Goal: Task Accomplishment & Management: Use online tool/utility

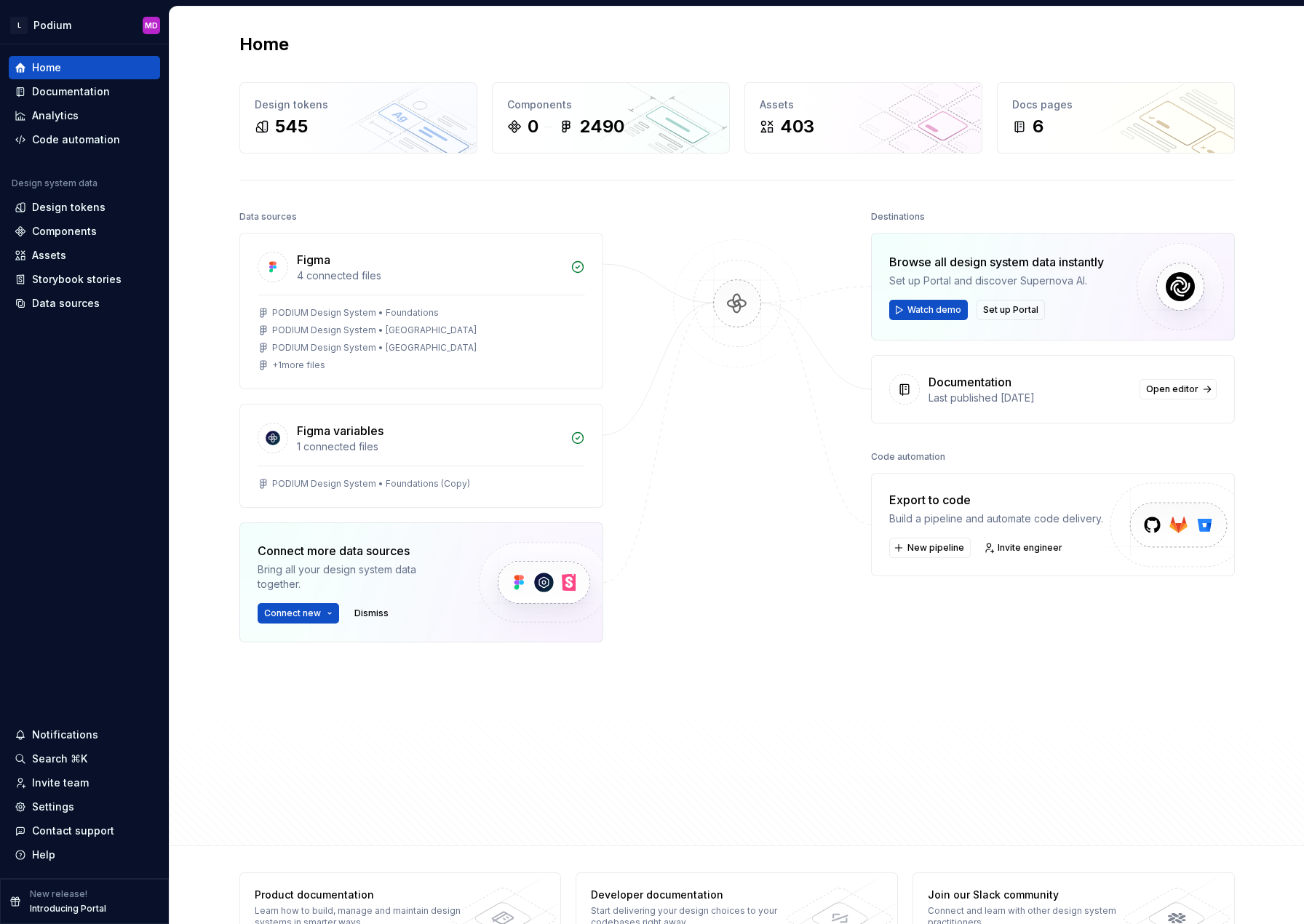
click at [524, 662] on div "Data sources Figma 4 connected files PODIUM Design System • Foundations PODIUM …" at bounding box center [421, 483] width 363 height 555
click at [40, 142] on div "Code automation" at bounding box center [75, 140] width 88 height 15
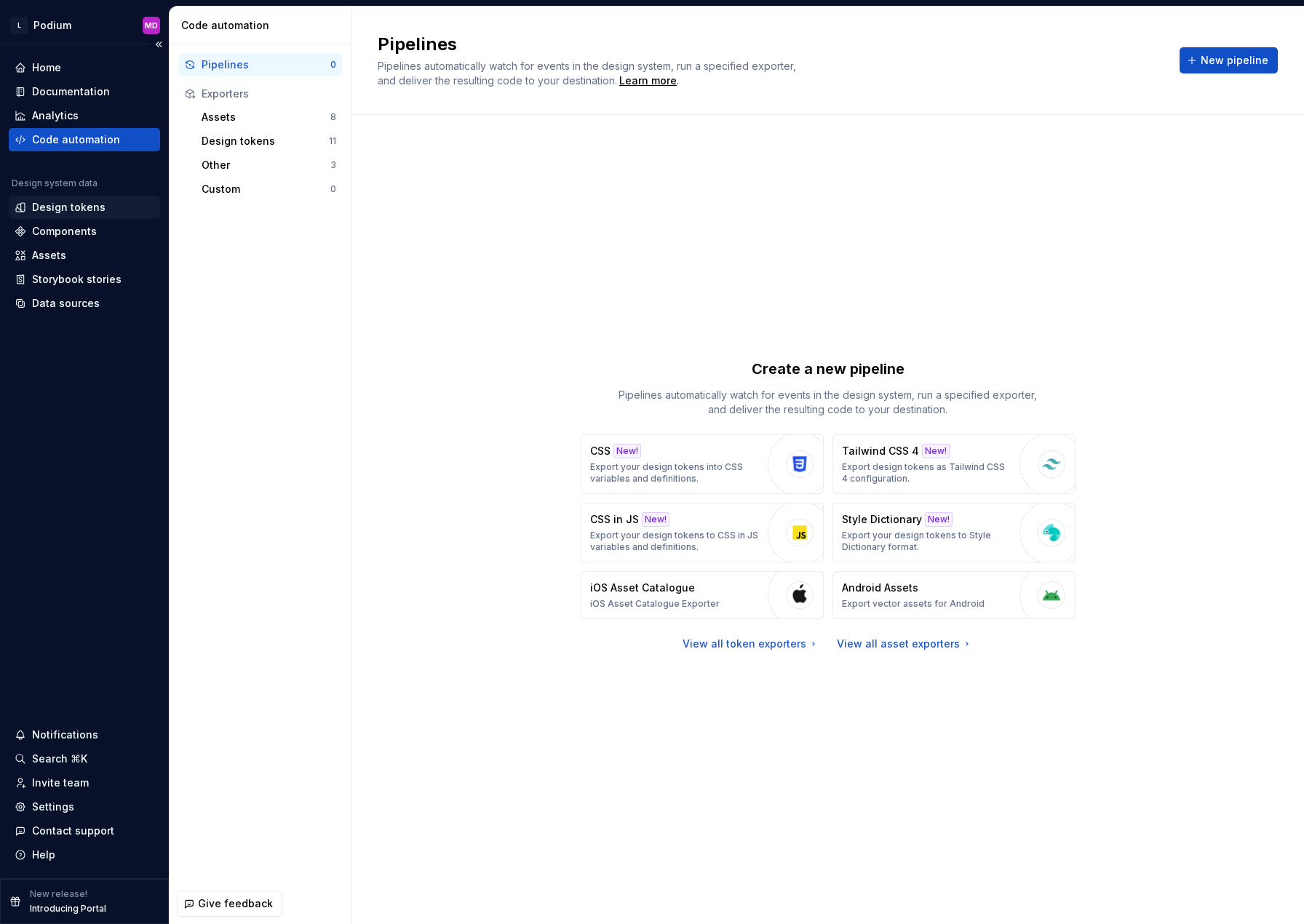
click at [81, 214] on div "Design tokens" at bounding box center [68, 207] width 74 height 15
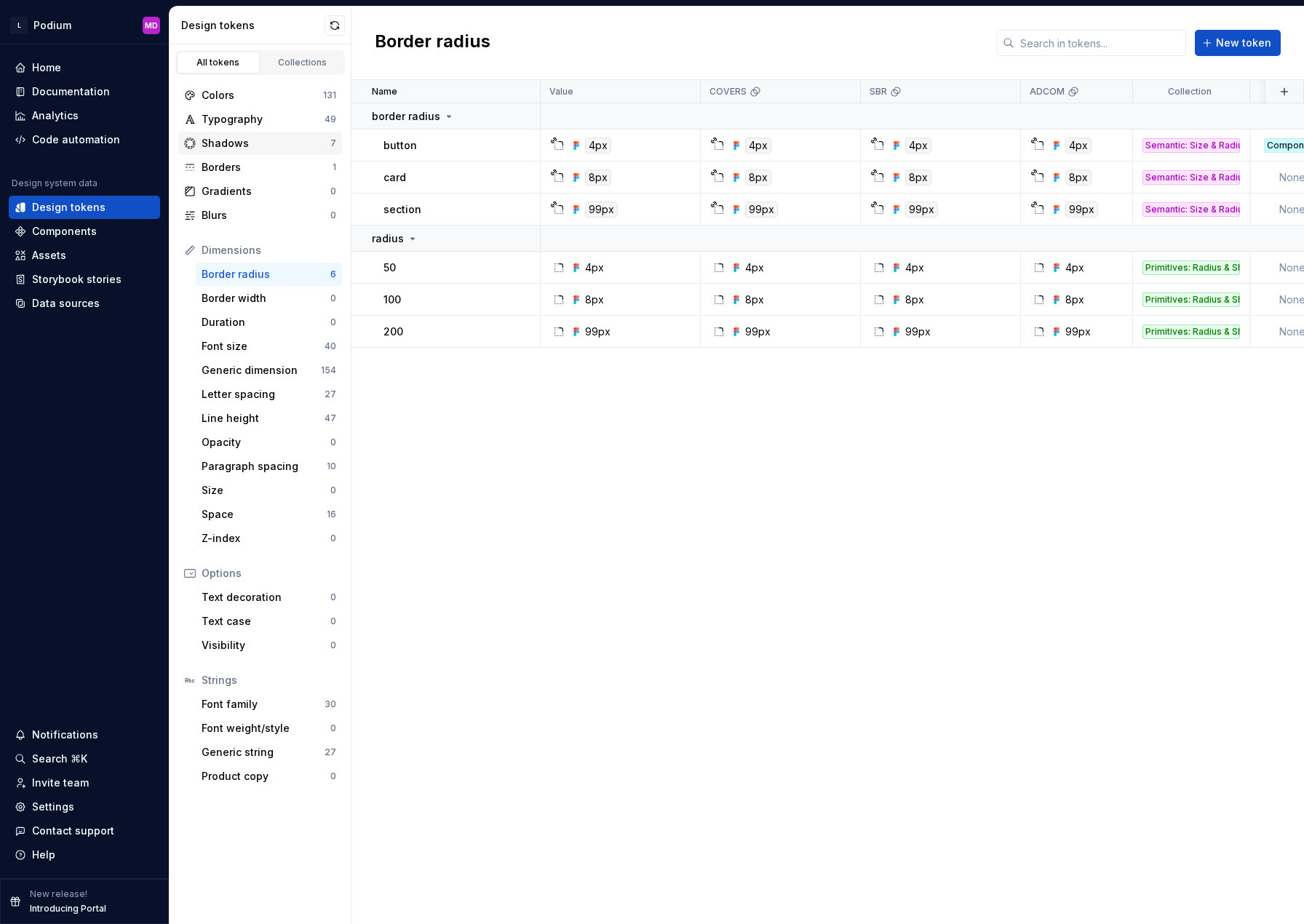
click at [247, 144] on div "Shadows" at bounding box center [266, 143] width 129 height 15
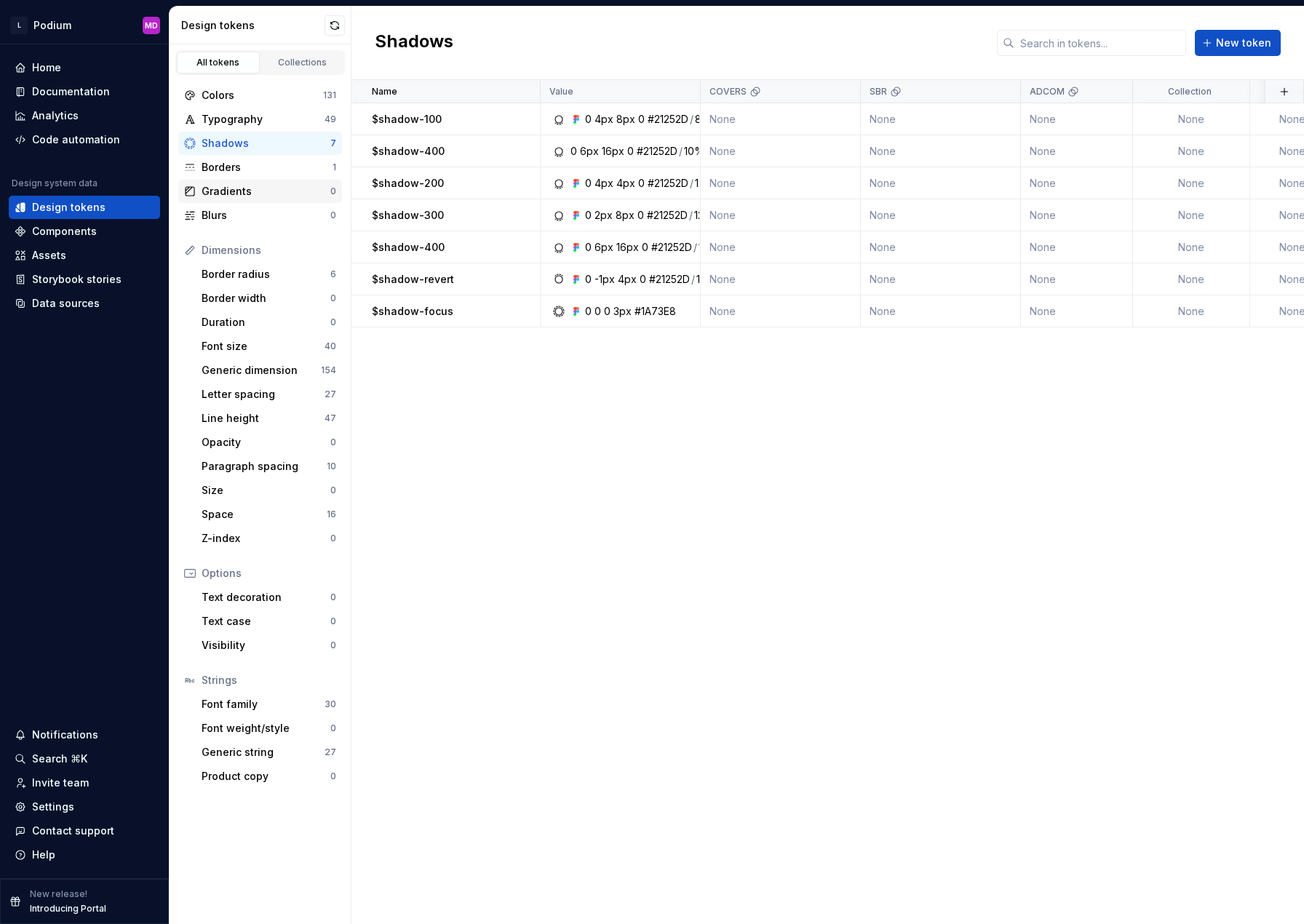
click at [239, 197] on div "Gradients" at bounding box center [266, 191] width 129 height 15
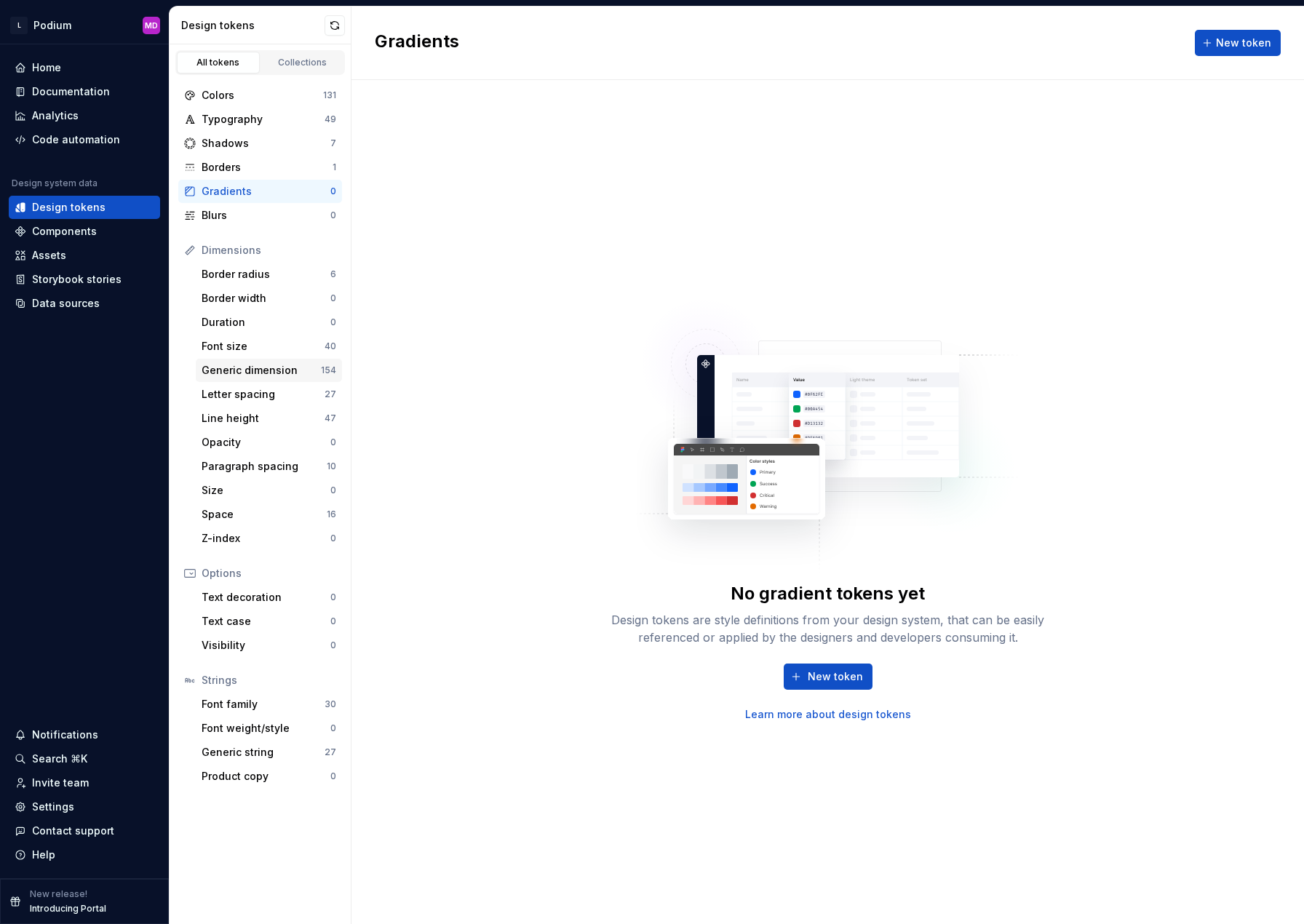
click at [287, 367] on div "Generic dimension" at bounding box center [262, 370] width 119 height 15
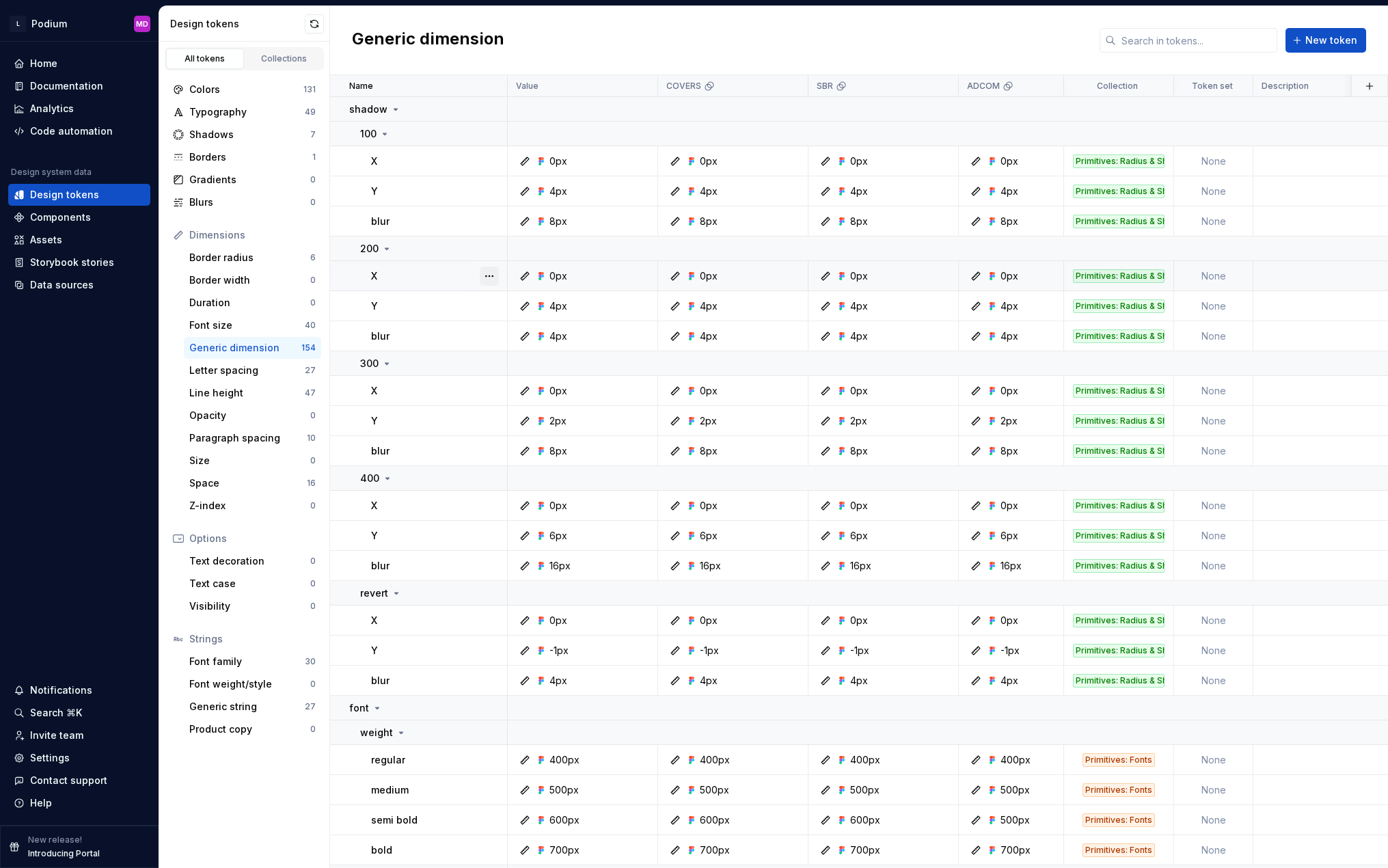
click at [489, 276] on button "button" at bounding box center [489, 275] width 19 height 19
click at [524, 303] on div "Open detail" at bounding box center [550, 303] width 89 height 14
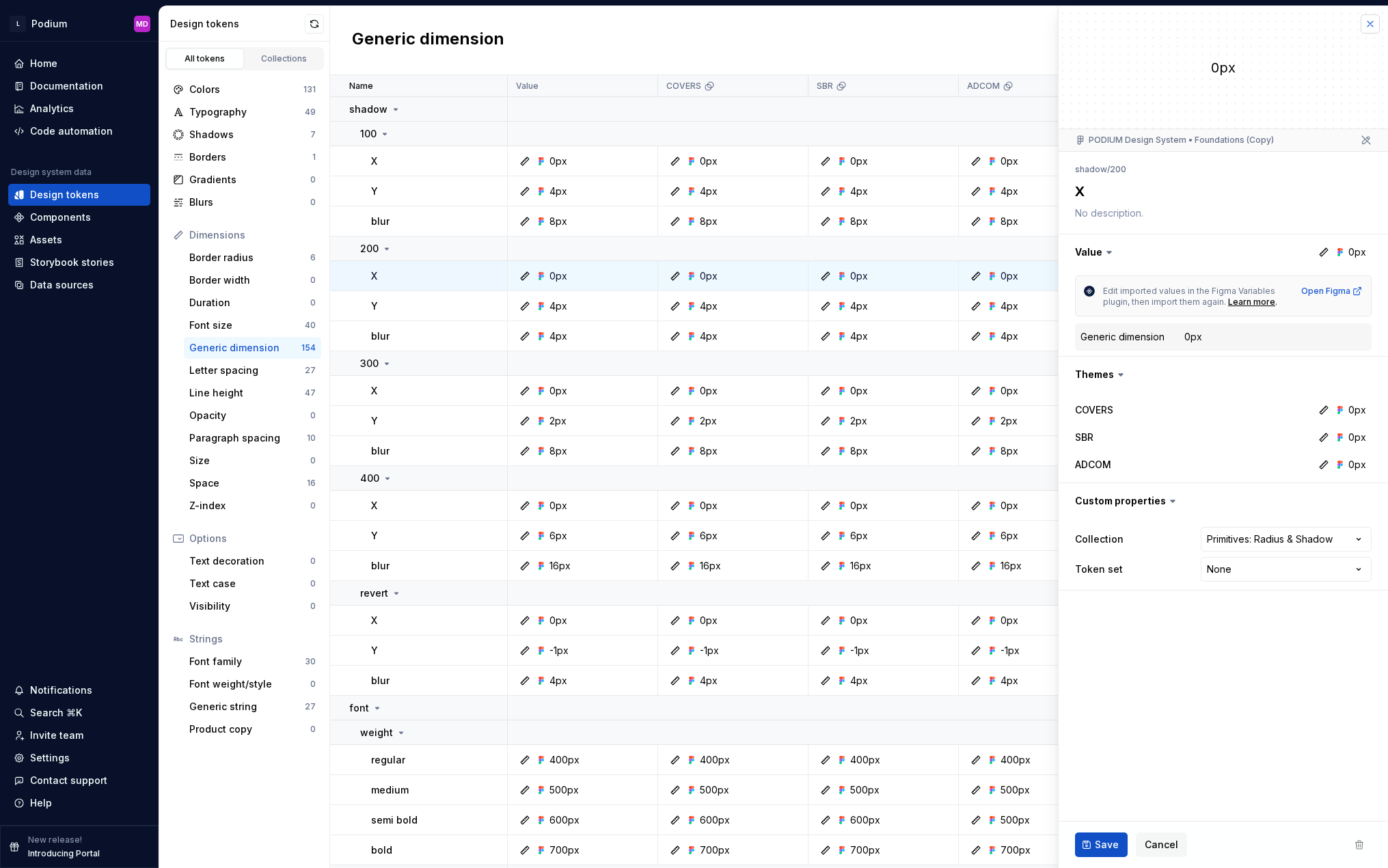
click at [1212, 22] on button "button" at bounding box center [1370, 23] width 19 height 19
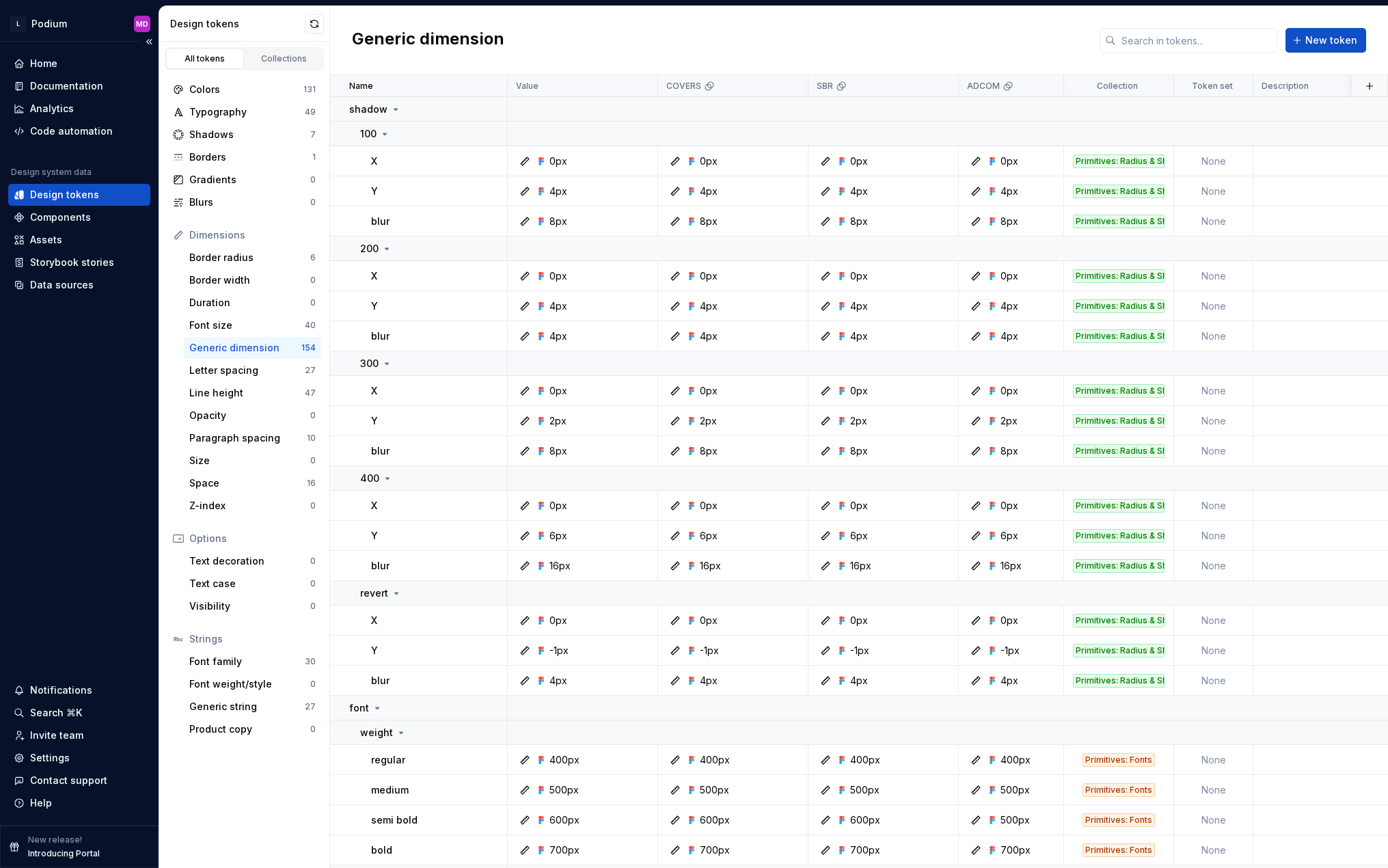
click at [31, 550] on div "Home Documentation Analytics Code automation Design system data Design tokens C…" at bounding box center [79, 434] width 158 height 783
click at [106, 134] on div "Code automation" at bounding box center [71, 131] width 82 height 14
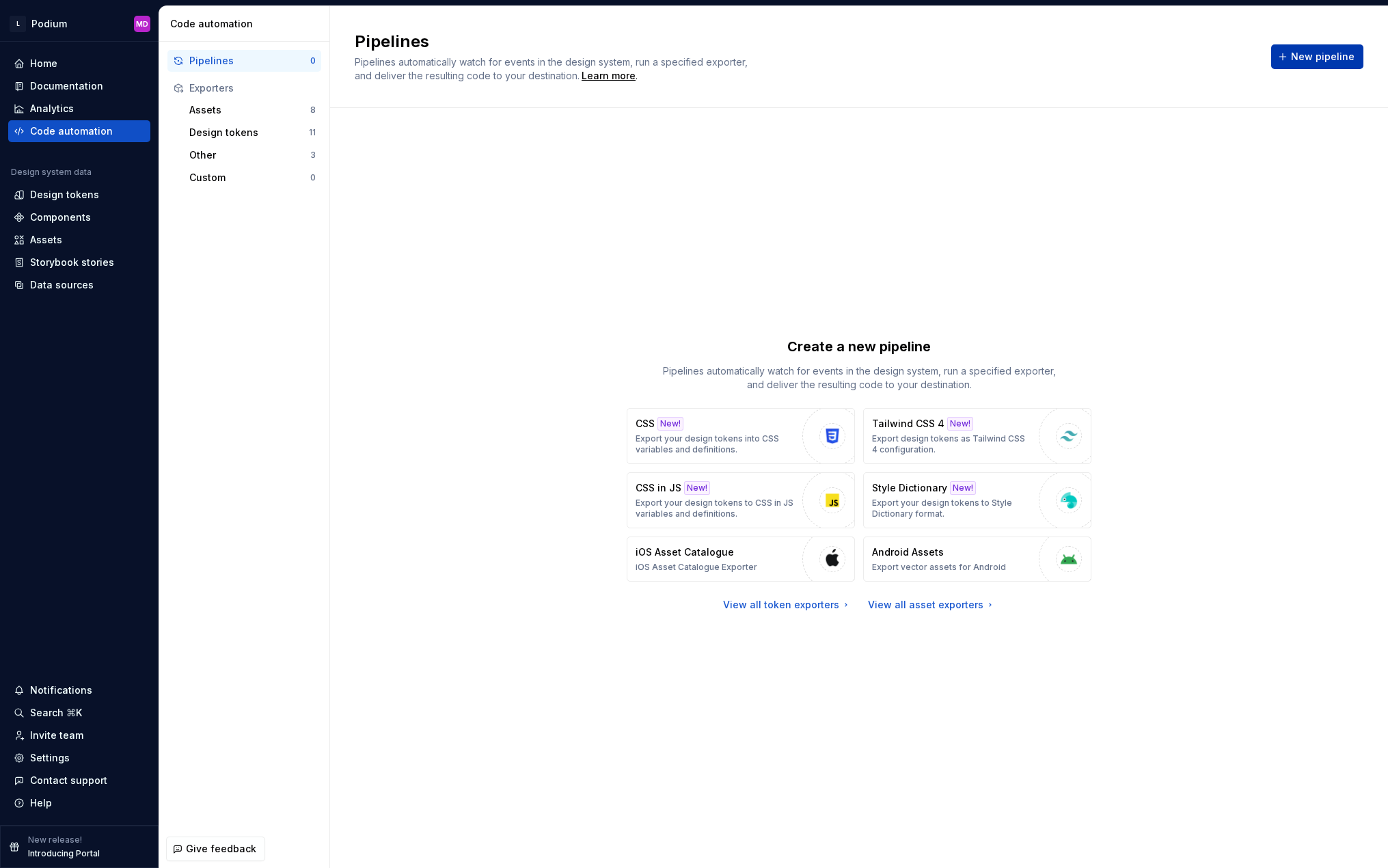
click at [1212, 55] on span "New pipeline" at bounding box center [1322, 57] width 63 height 14
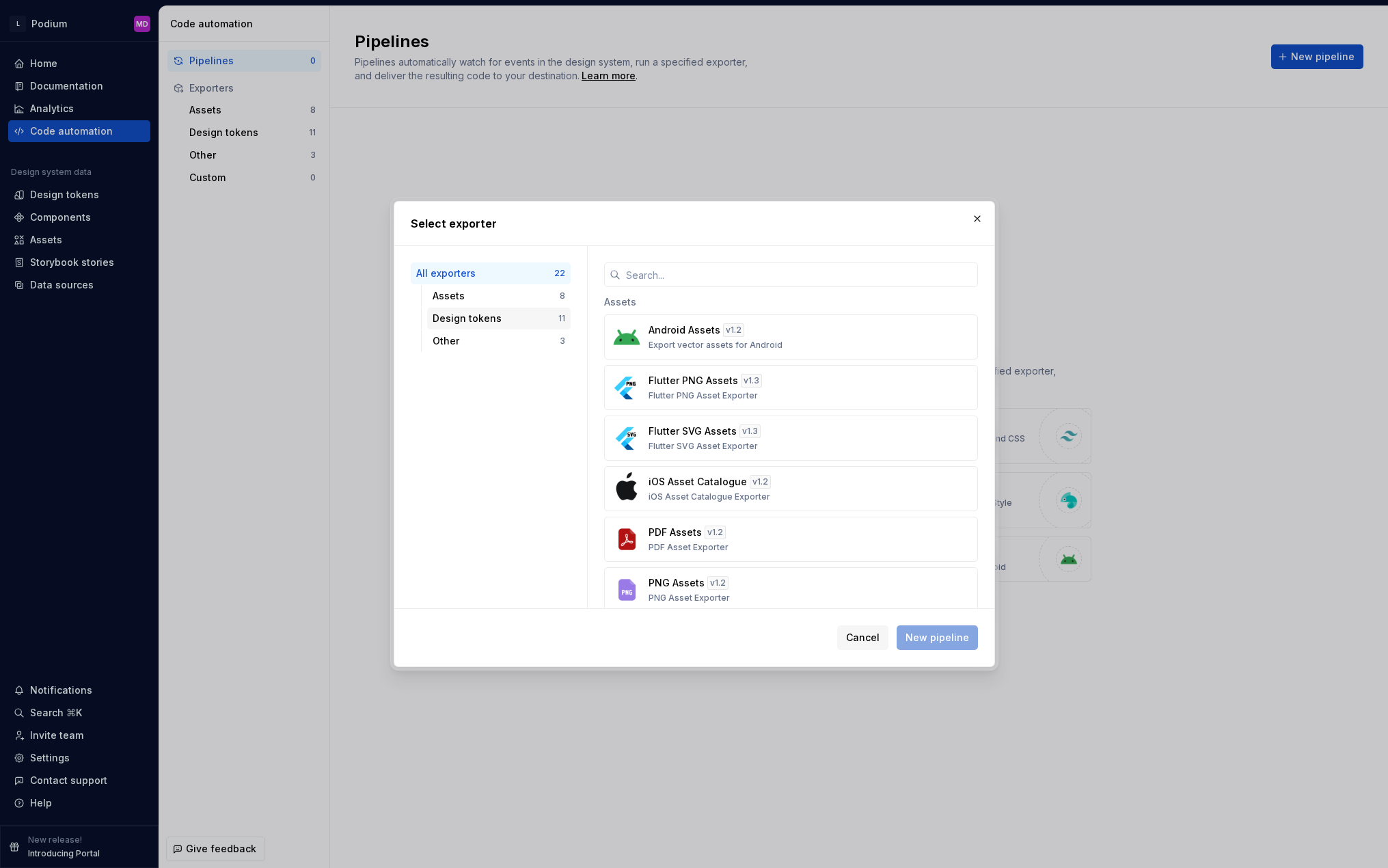
click at [510, 321] on div "Design tokens" at bounding box center [495, 318] width 126 height 14
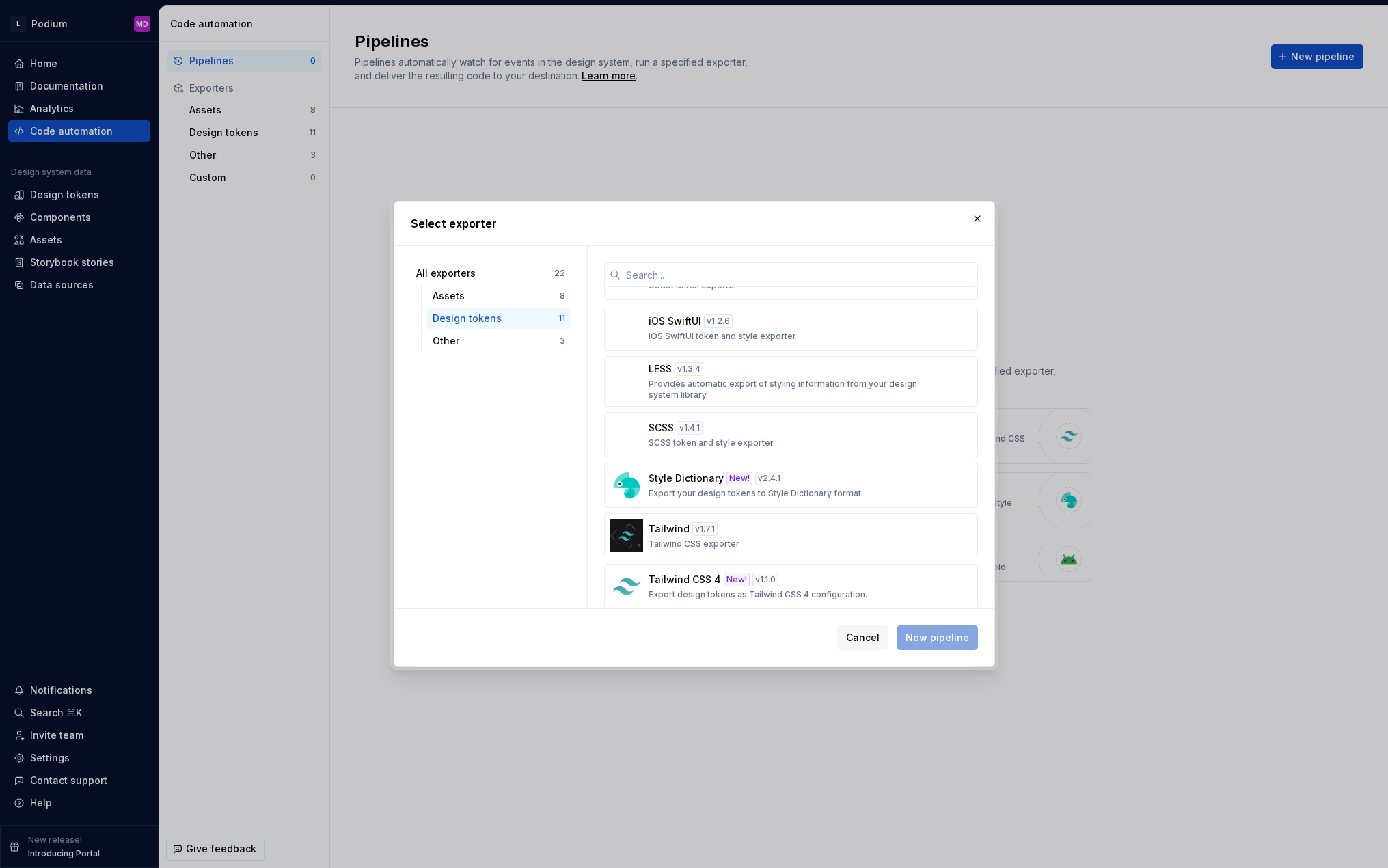
scroll to position [257, 0]
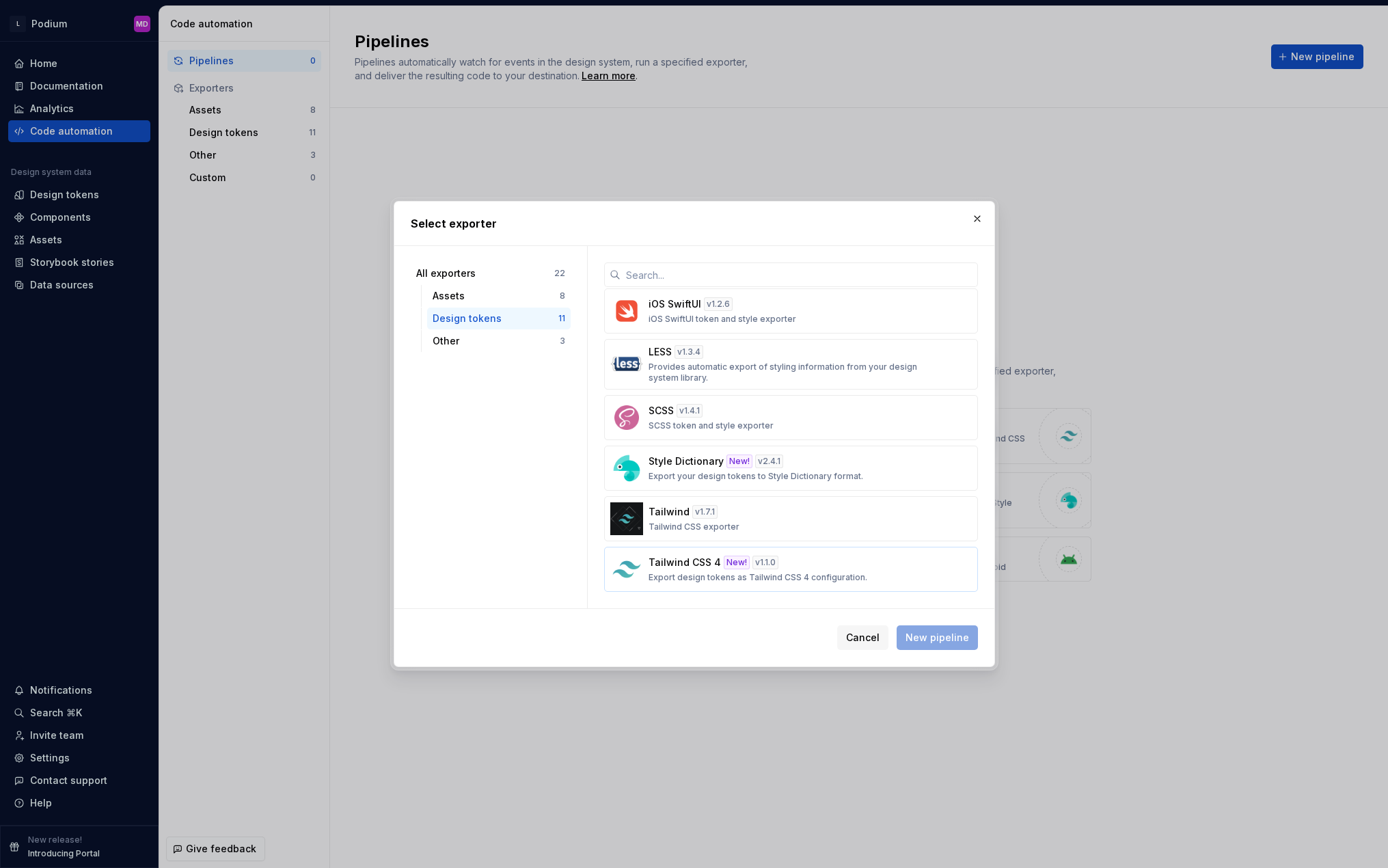
click at [853, 569] on div "Tailwind CSS 4 New! v 1.1.0 Export design tokens as Tailwind CSS 4 configuratio…" at bounding box center [787, 569] width 277 height 27
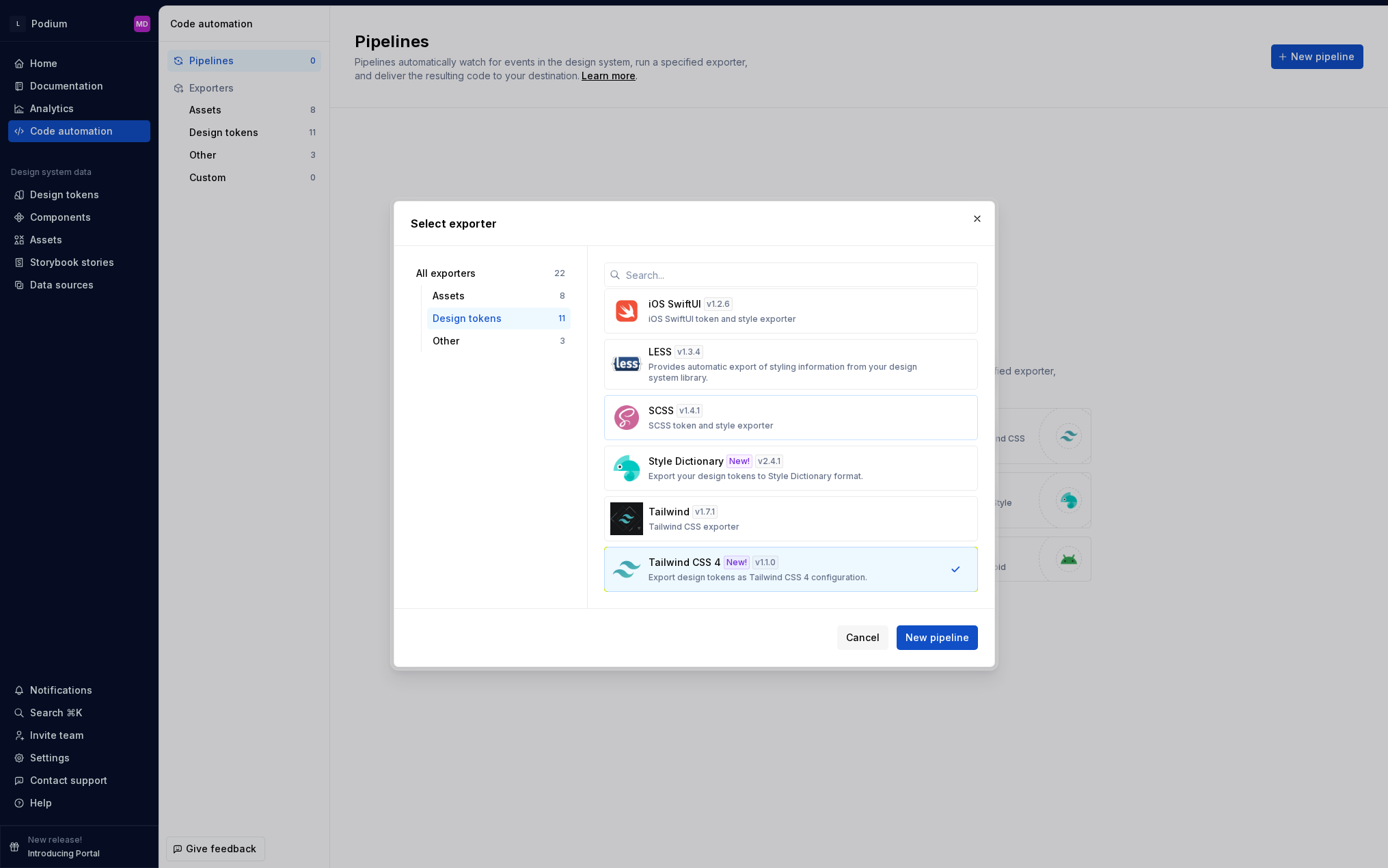
click at [771, 421] on div "SCSS v 1.4.1 SCSS token and style exporter" at bounding box center [787, 417] width 277 height 27
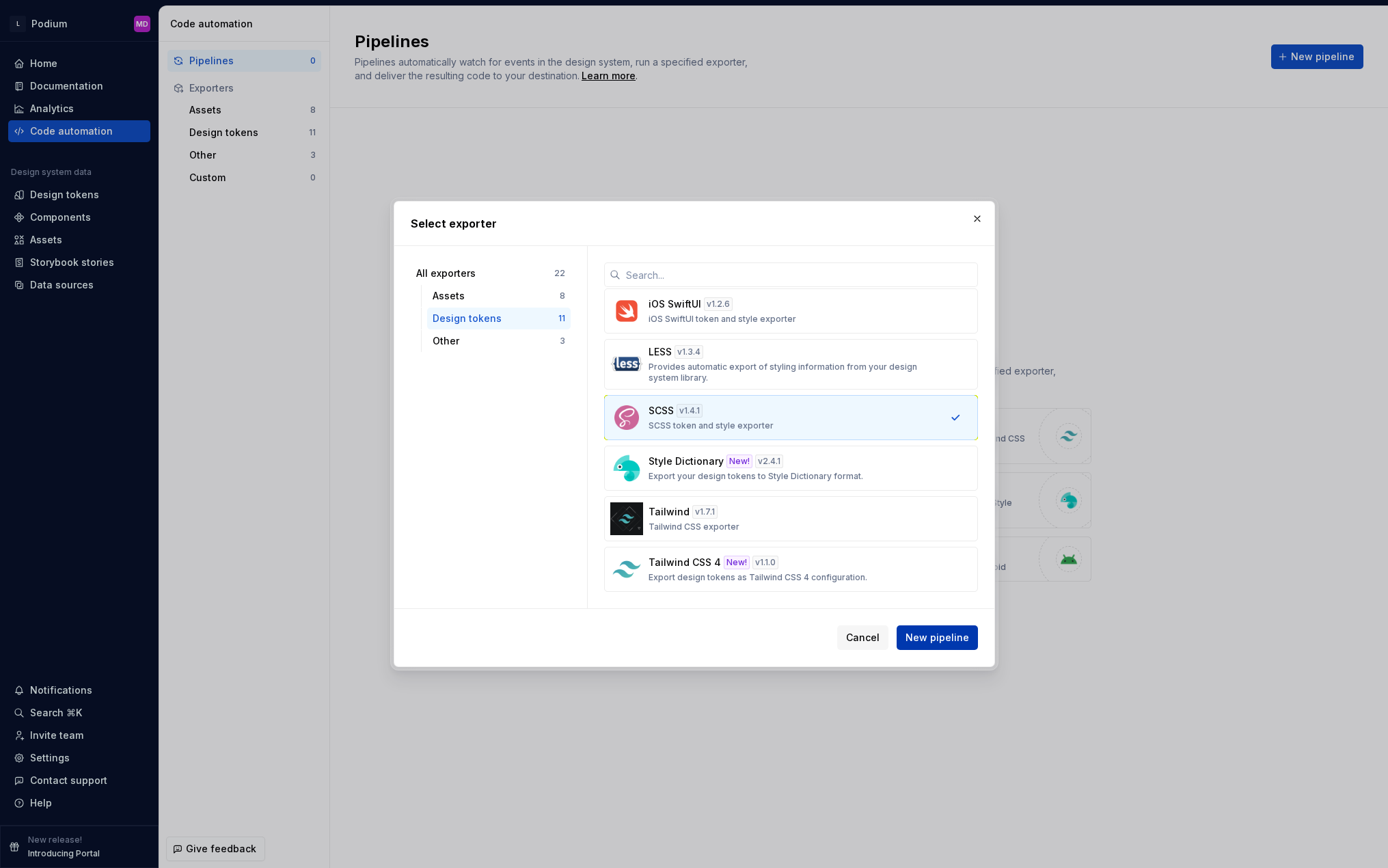
click at [952, 622] on button "New pipeline" at bounding box center [937, 638] width 82 height 25
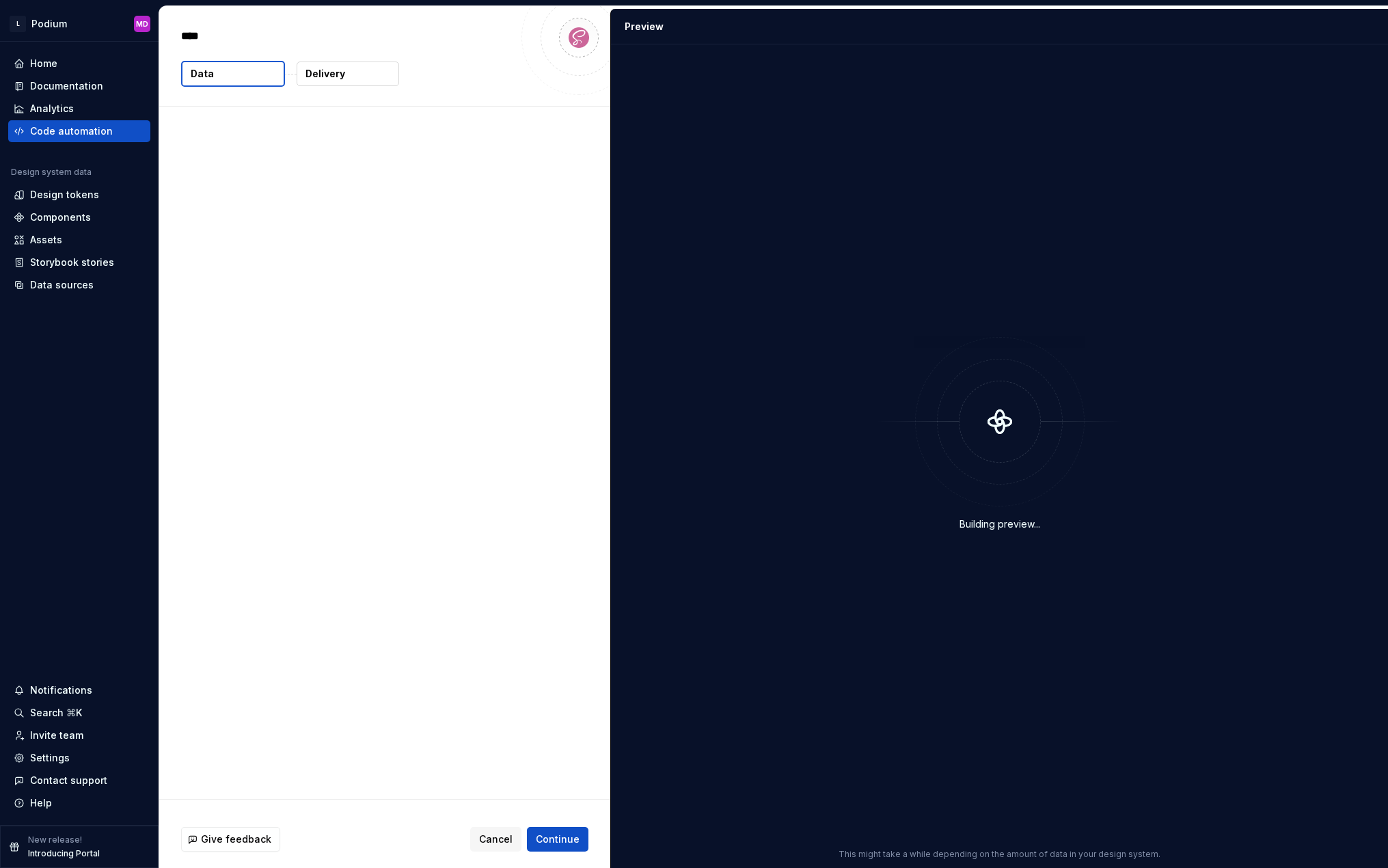
type textarea "*"
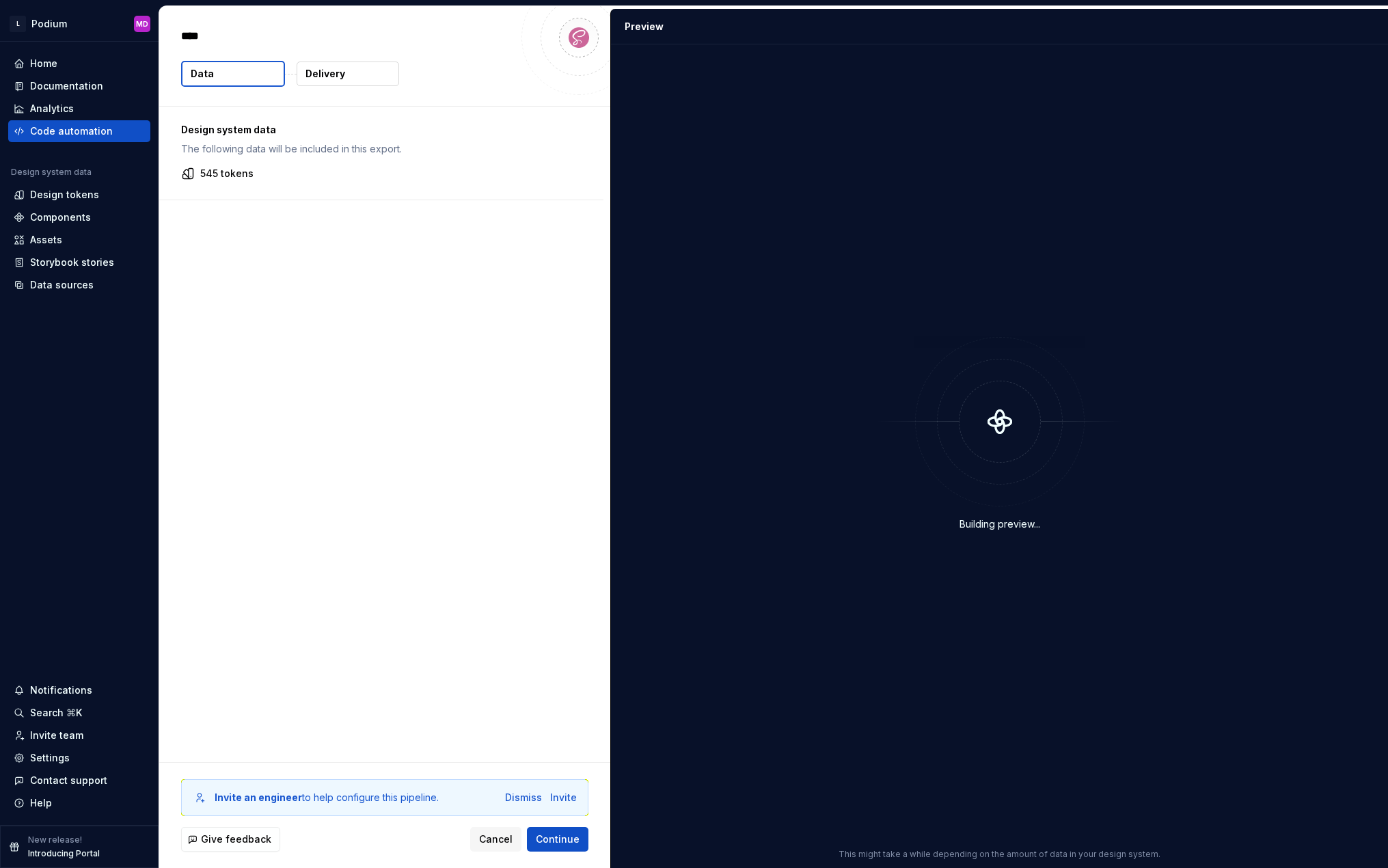
click at [234, 178] on p "545 tokens" at bounding box center [227, 173] width 54 height 14
click at [343, 75] on p "Delivery" at bounding box center [326, 73] width 40 height 14
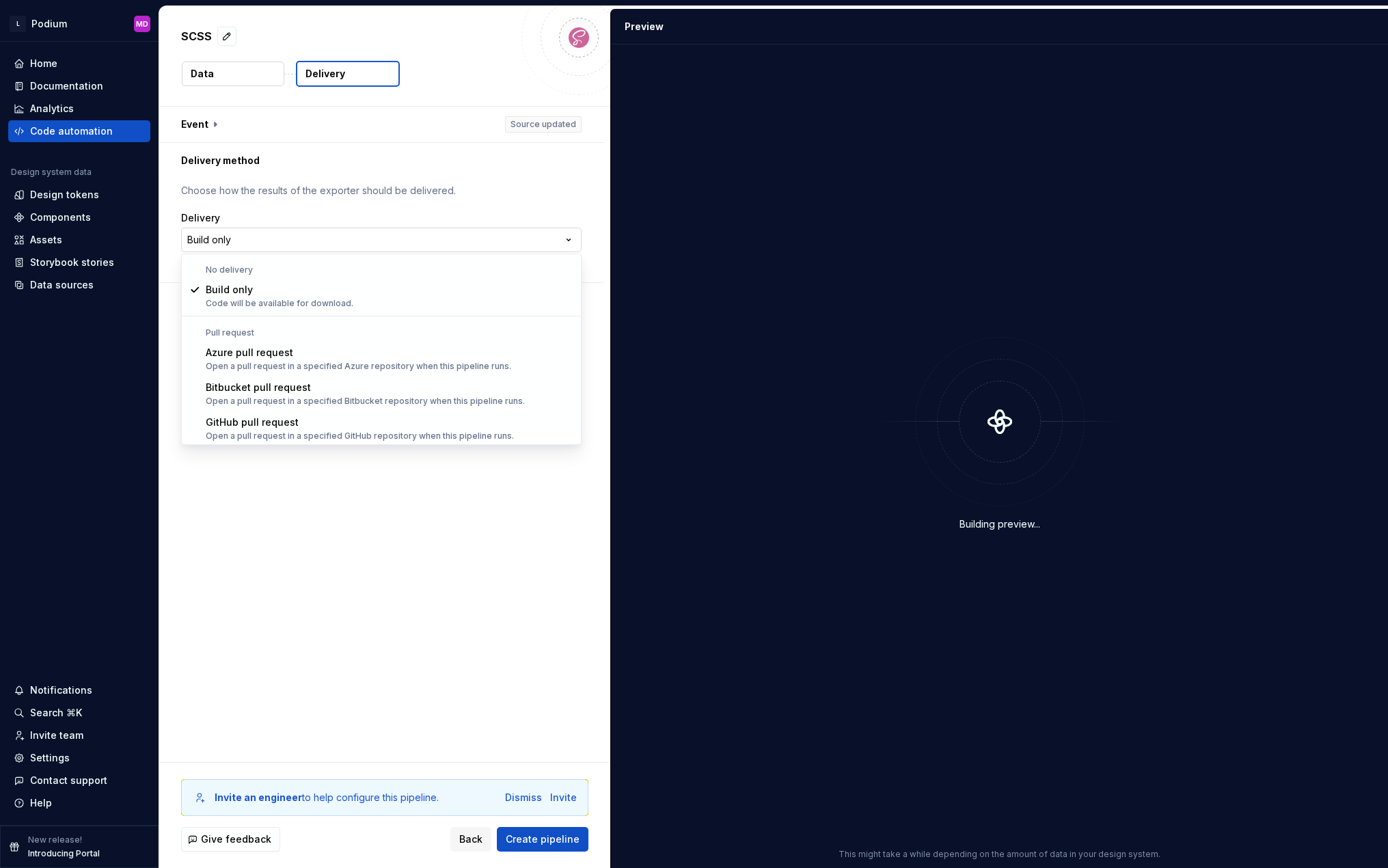
click at [249, 244] on html "**********" at bounding box center [694, 434] width 1388 height 868
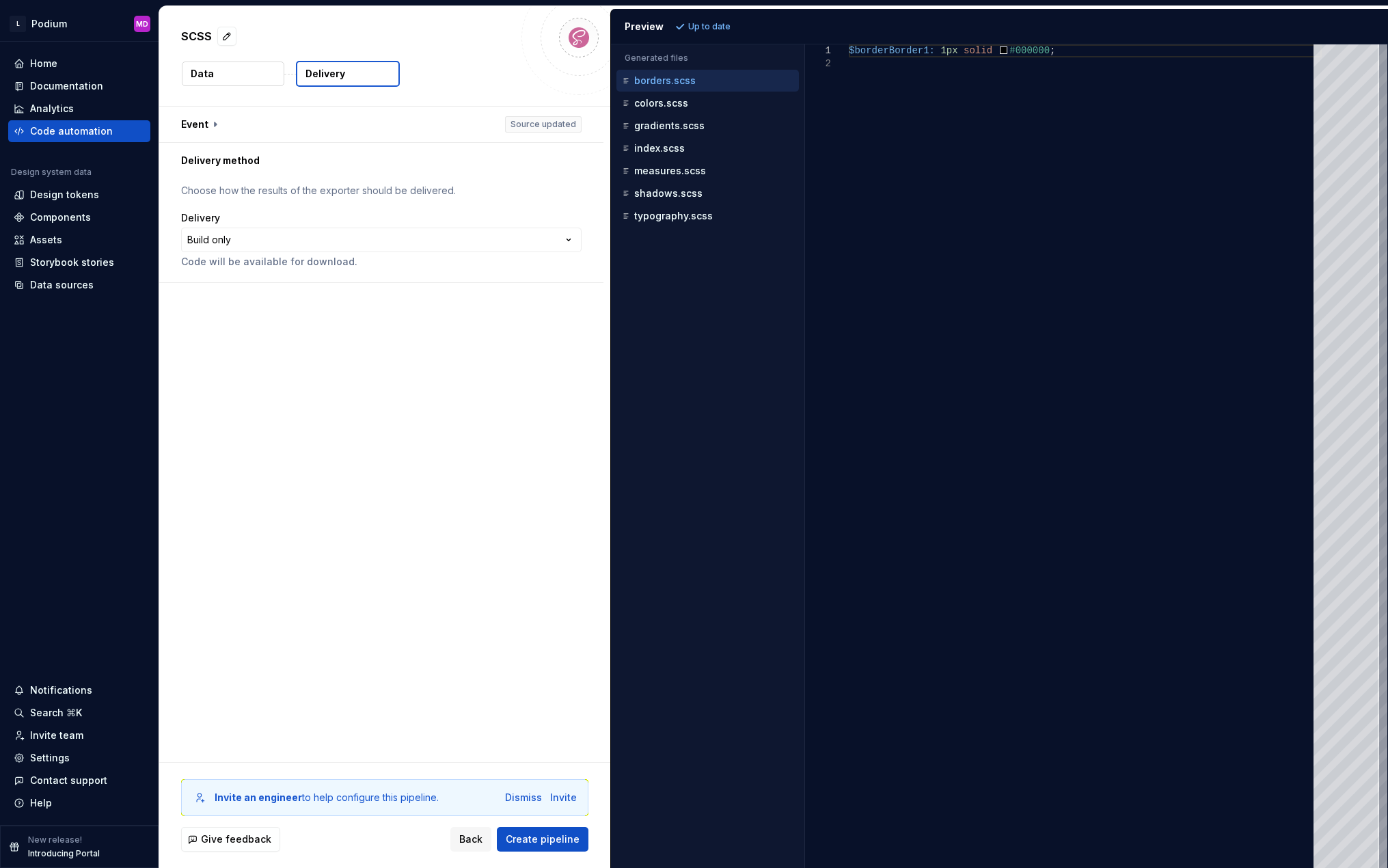
click at [213, 127] on html "**********" at bounding box center [694, 434] width 1388 height 868
click at [215, 125] on button "button" at bounding box center [381, 124] width 444 height 35
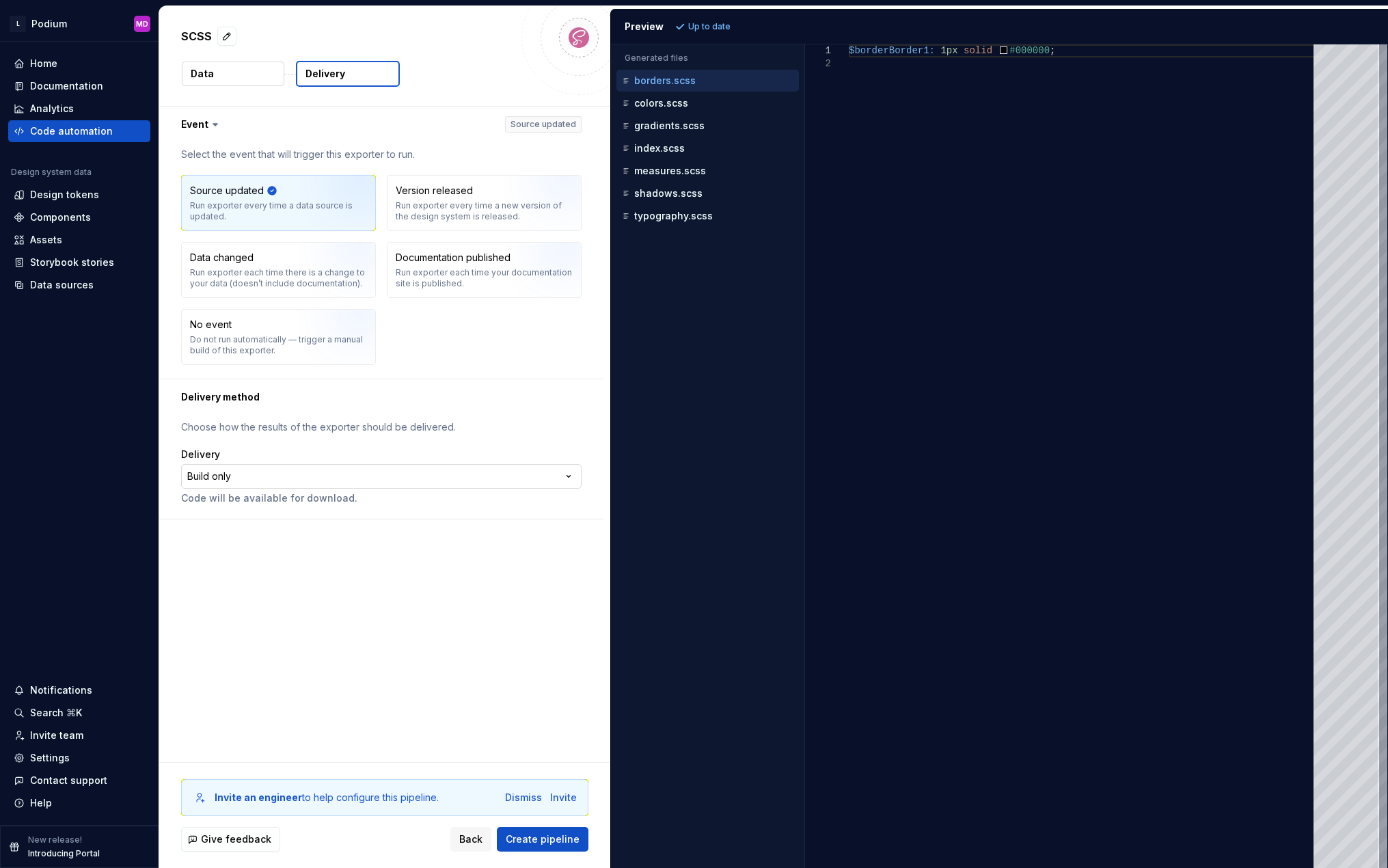
click at [326, 481] on html "**********" at bounding box center [694, 434] width 1388 height 868
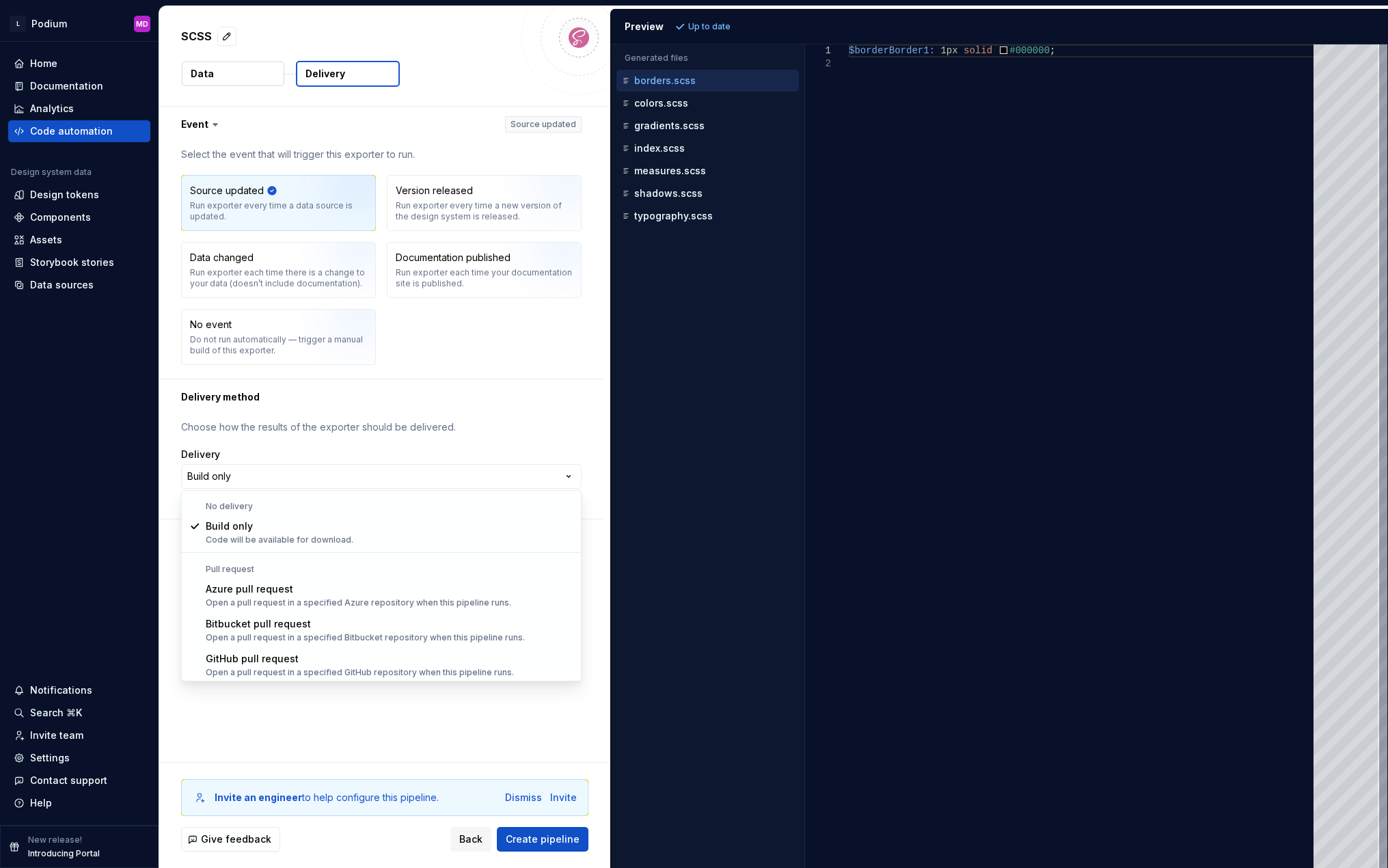
select select "******"
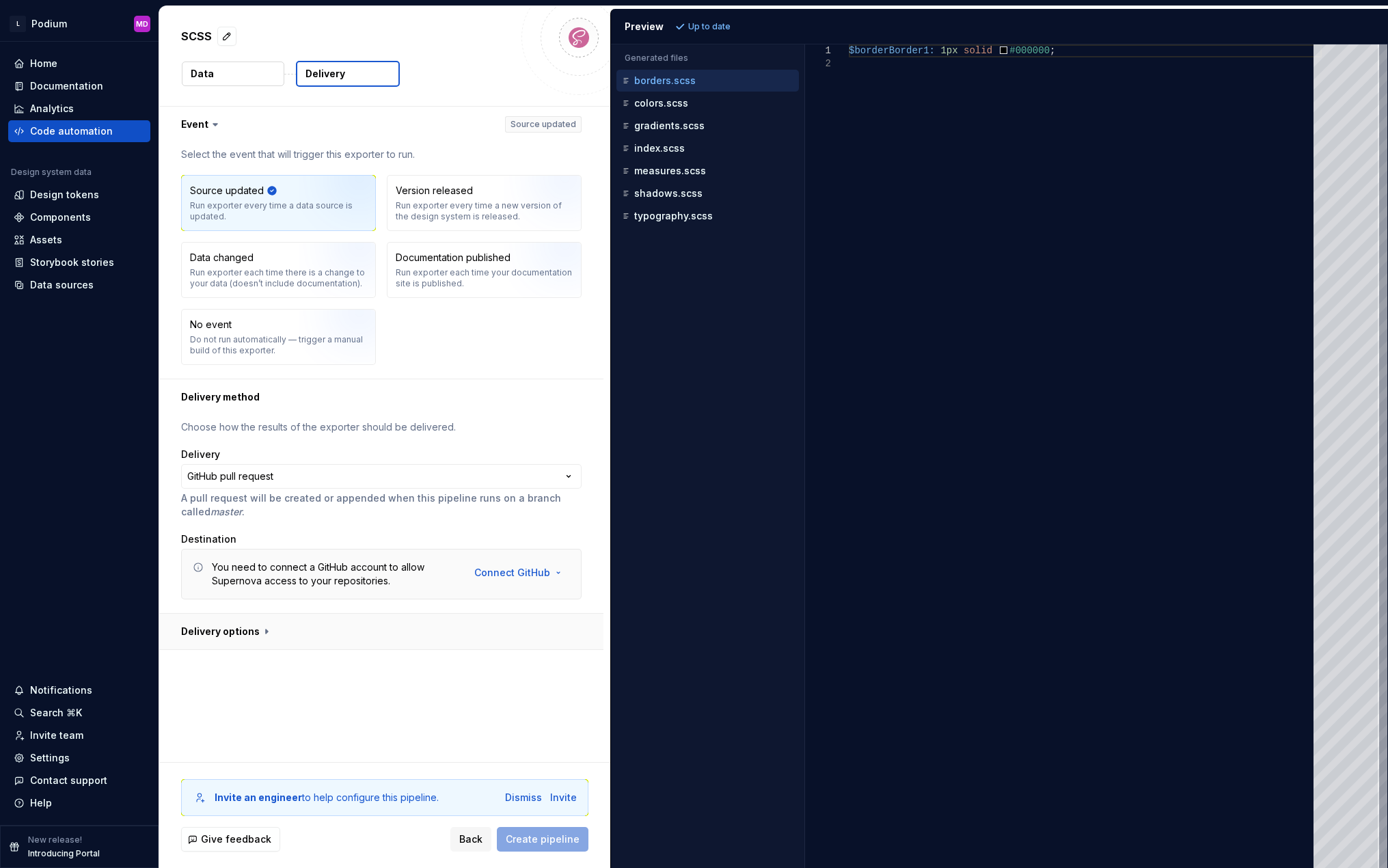
click at [248, 622] on button "button" at bounding box center [381, 631] width 444 height 35
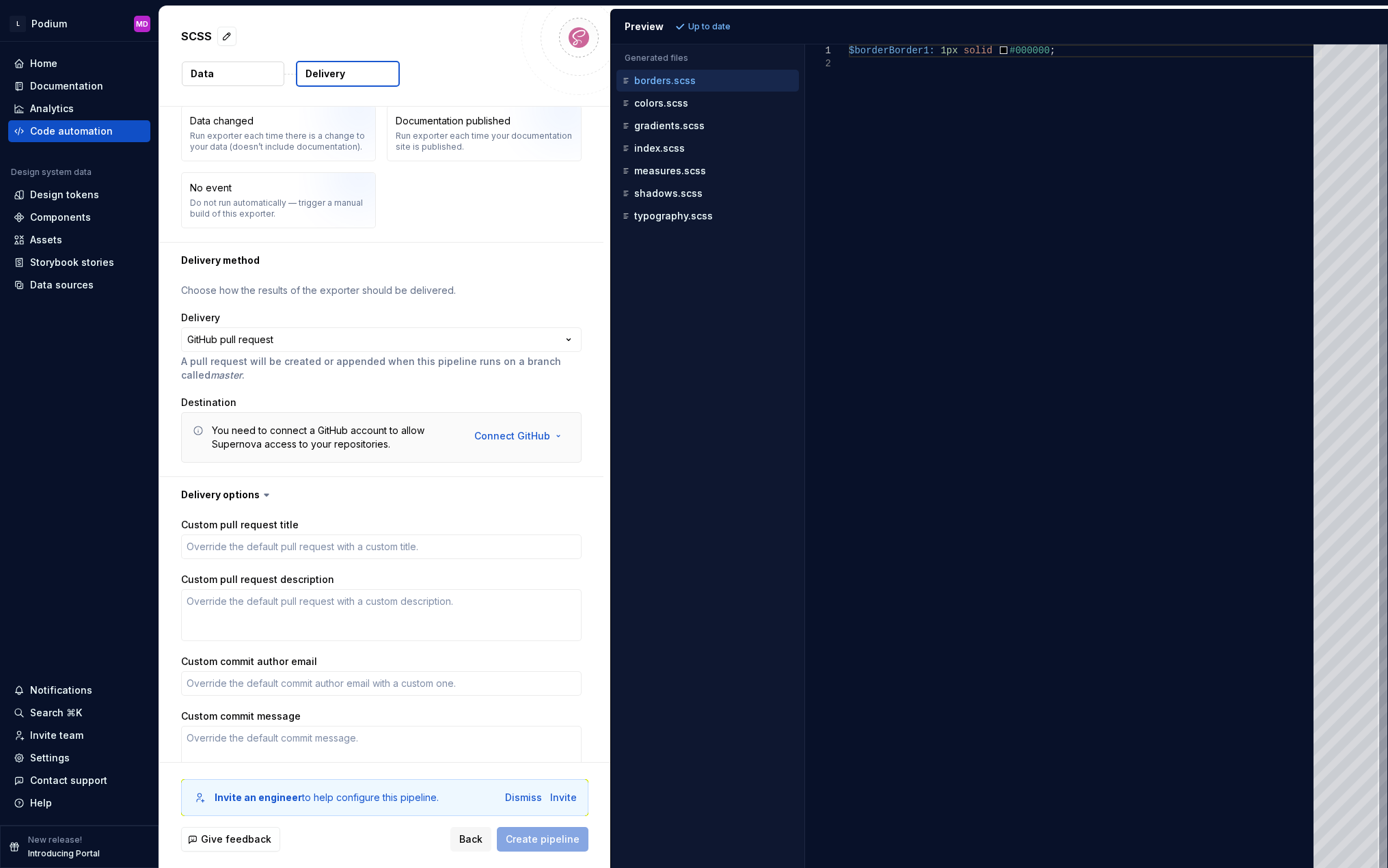
scroll to position [210, 0]
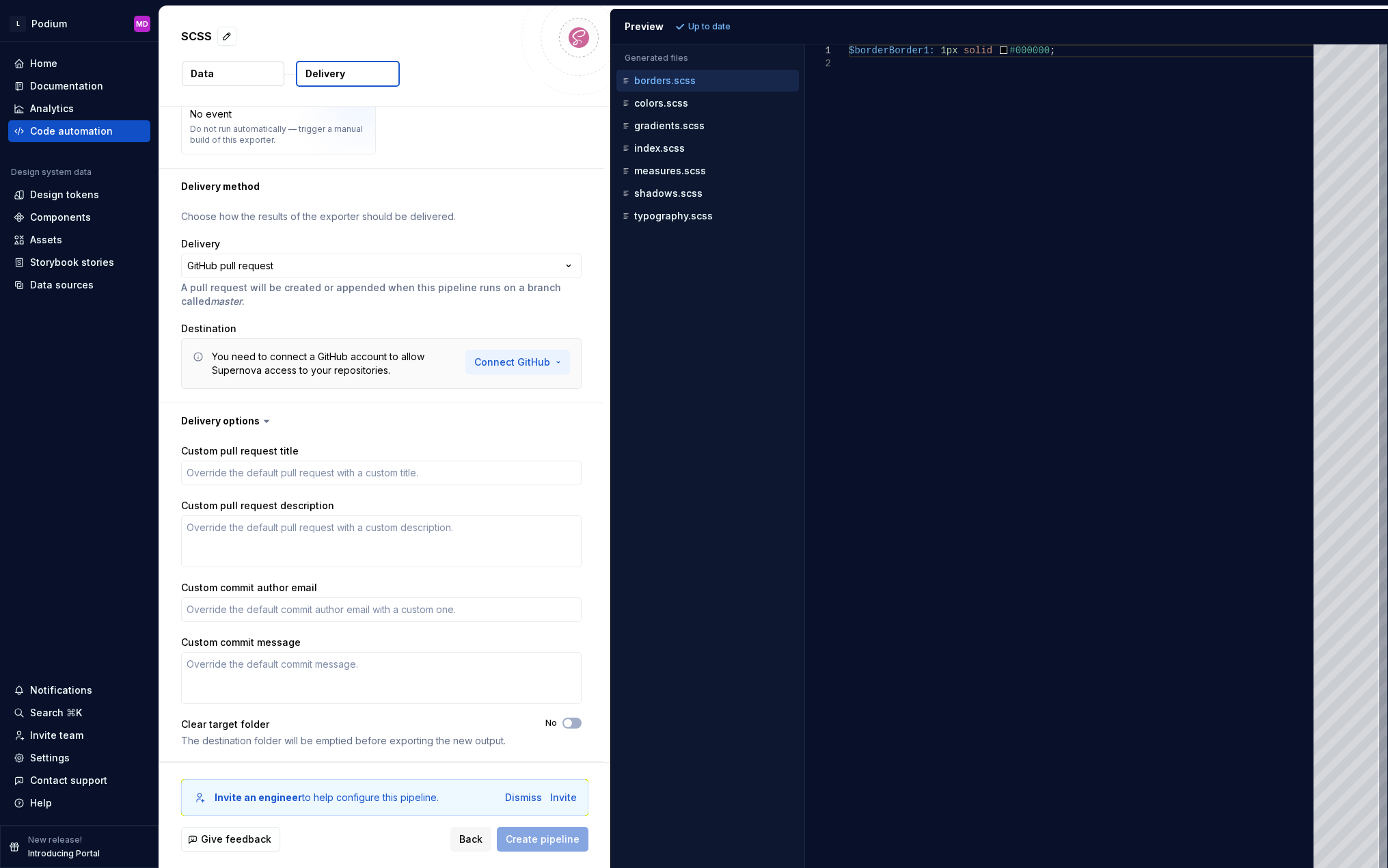
click at [511, 368] on html "**********" at bounding box center [694, 434] width 1388 height 868
click at [565, 387] on span "Connect GitHub account" at bounding box center [563, 392] width 139 height 14
type textarea "*"
click at [659, 150] on p "index.scss" at bounding box center [659, 148] width 50 height 11
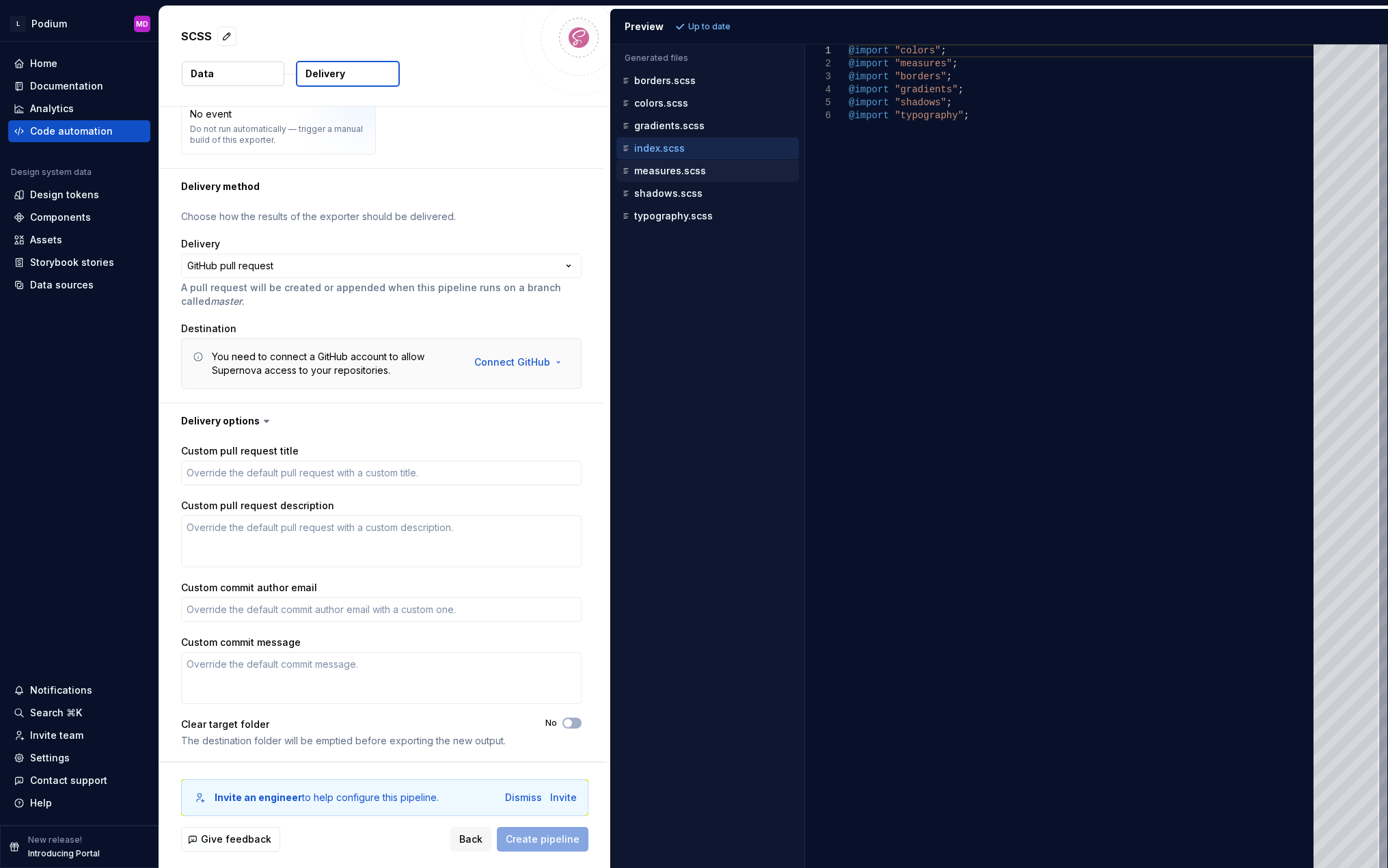
click at [686, 170] on p "measures.scss" at bounding box center [669, 171] width 72 height 11
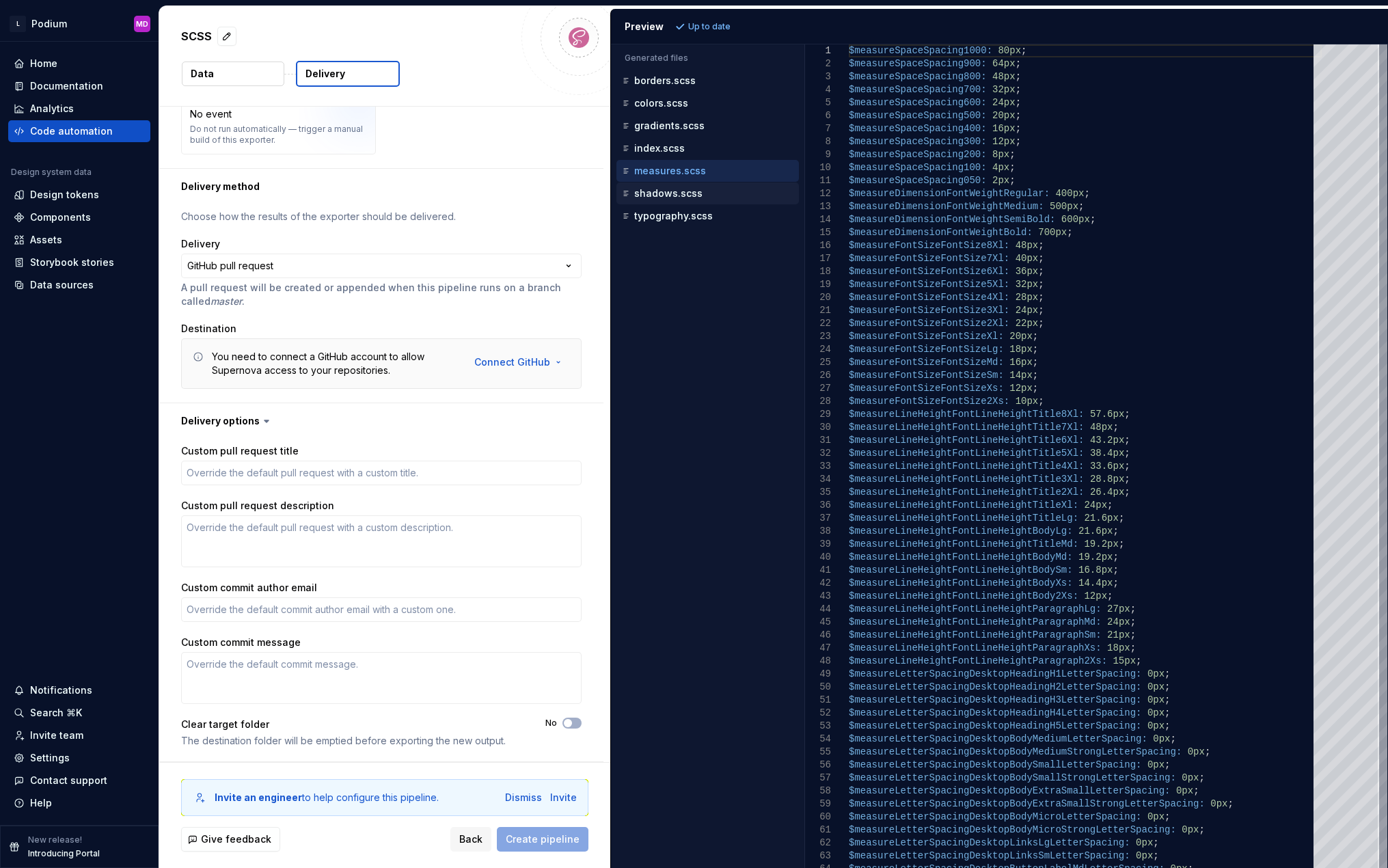
click at [673, 197] on p "shadows.scss" at bounding box center [668, 193] width 68 height 11
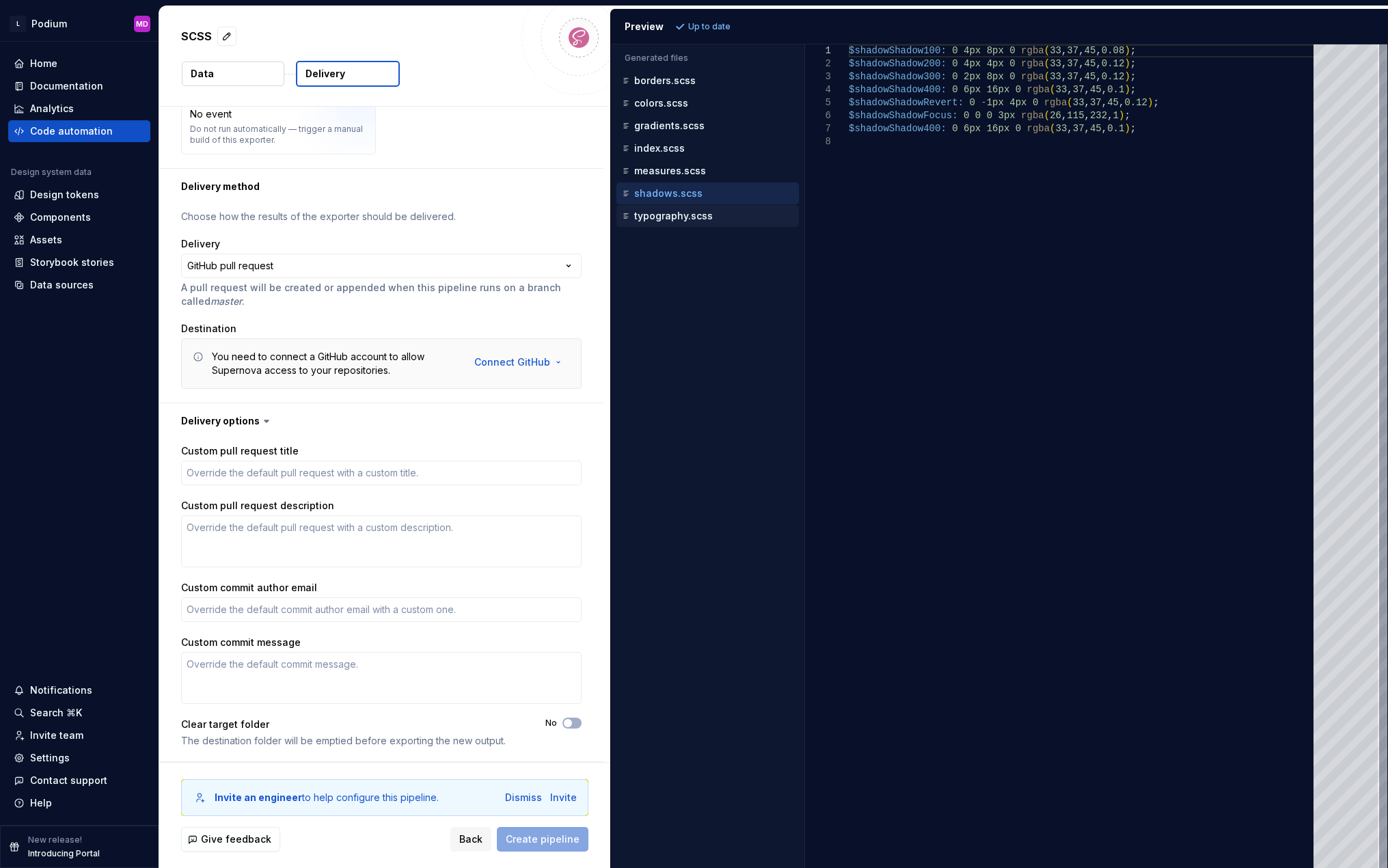
click at [649, 219] on p "typography.scss" at bounding box center [673, 215] width 78 height 11
type textarea "**********"
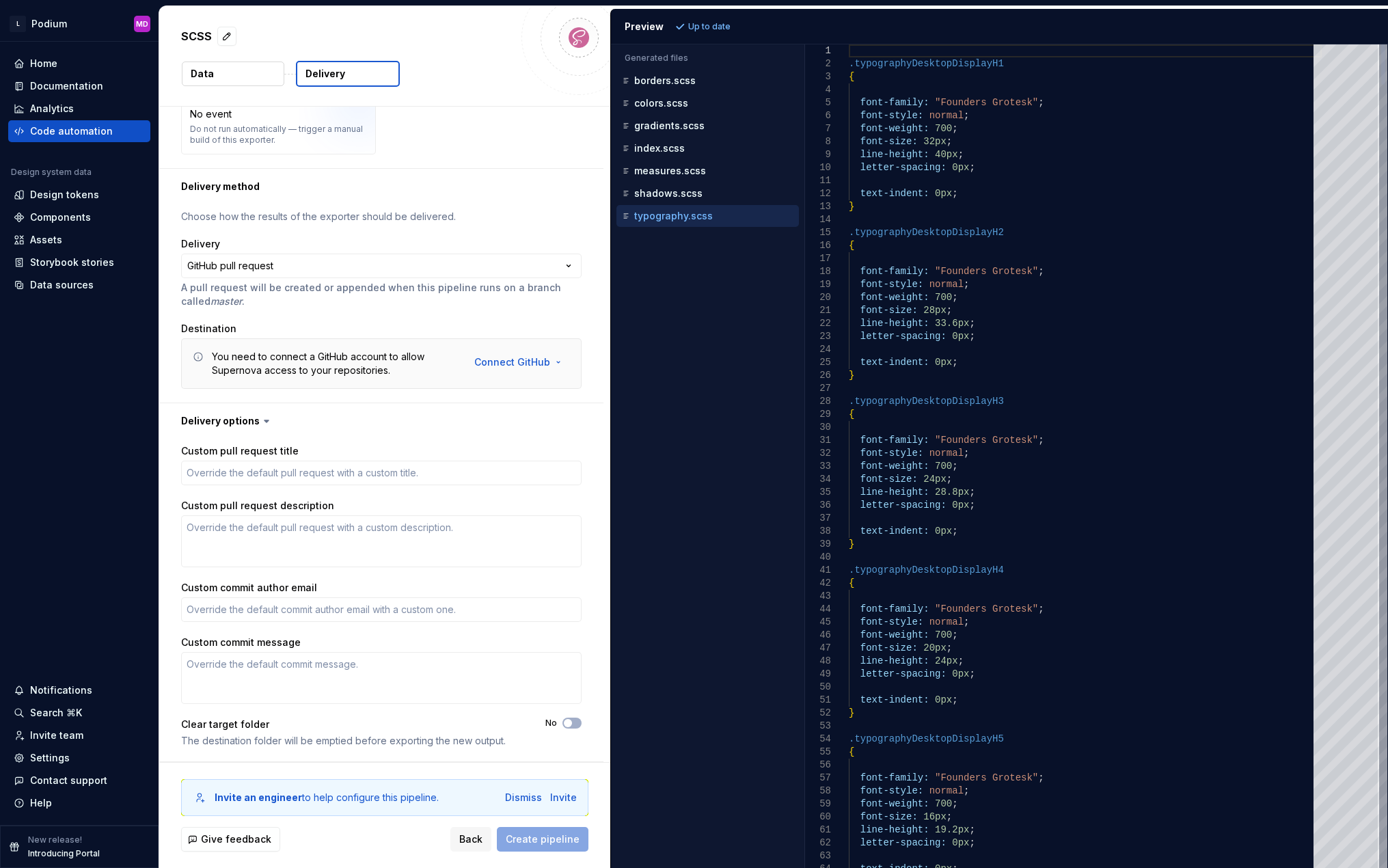
type textarea "*"
click at [1212, 53] on div at bounding box center [1346, 87] width 66 height 86
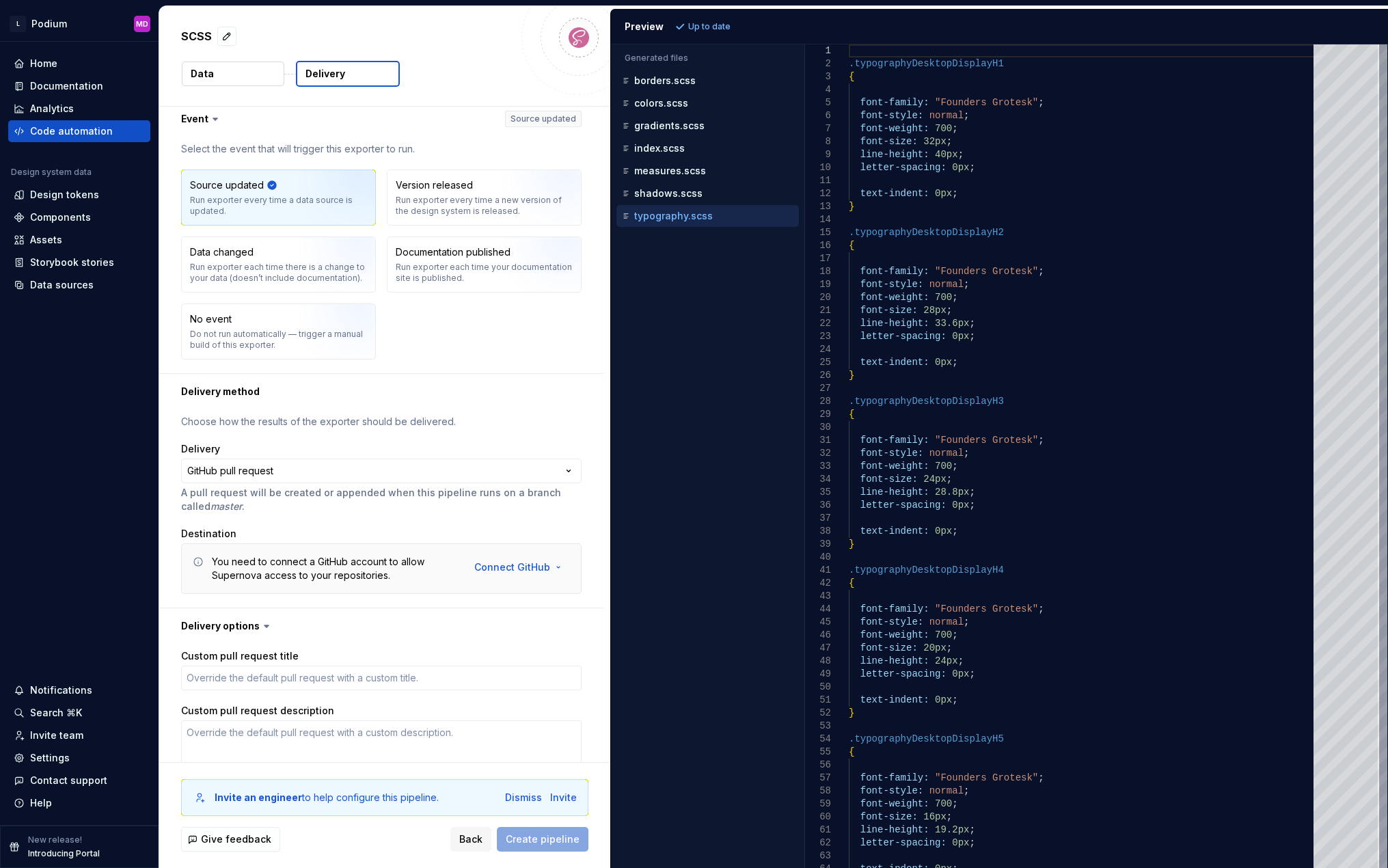
click at [233, 82] on button "Data" at bounding box center [233, 74] width 102 height 25
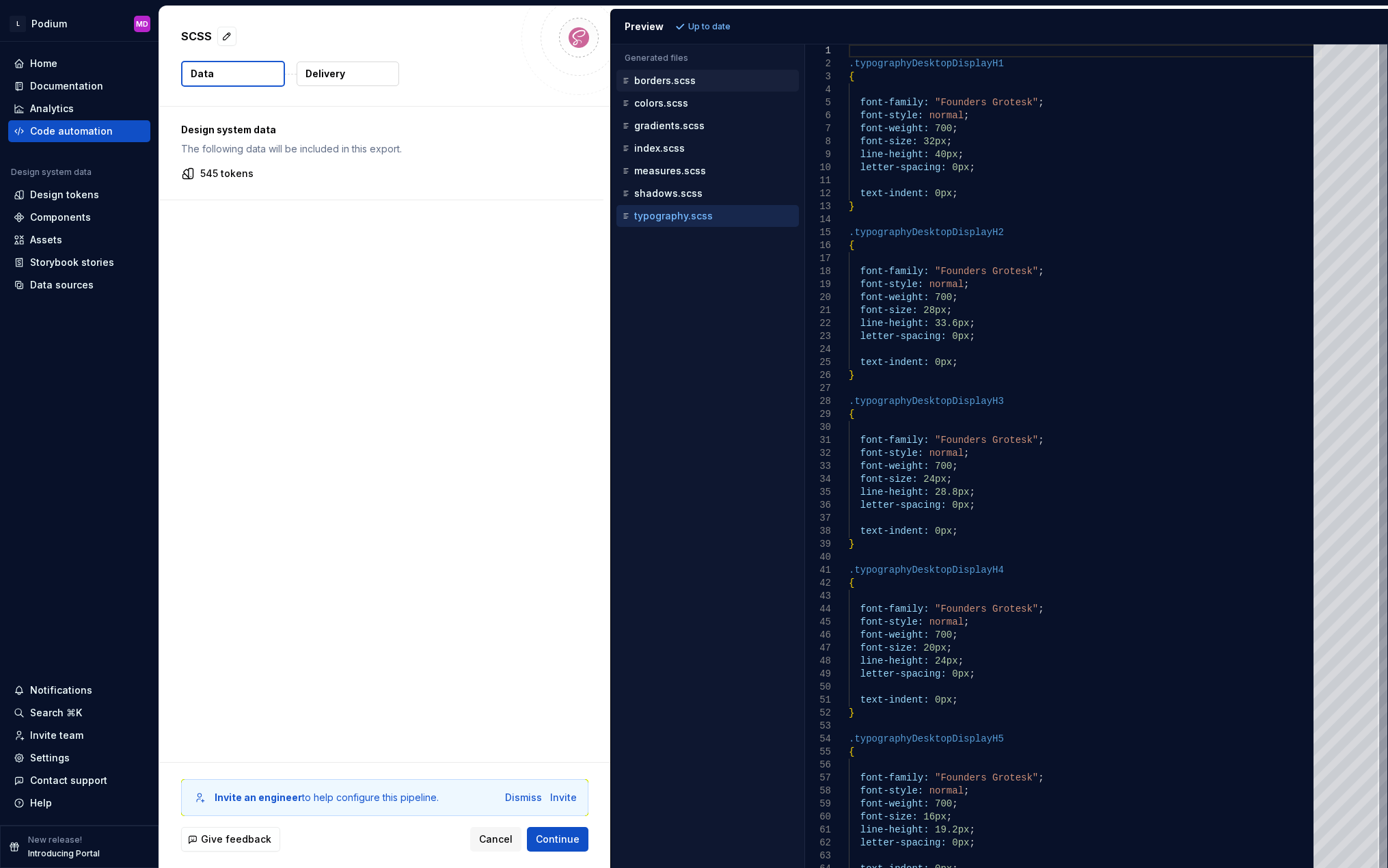
click at [678, 81] on p "borders.scss" at bounding box center [664, 80] width 62 height 11
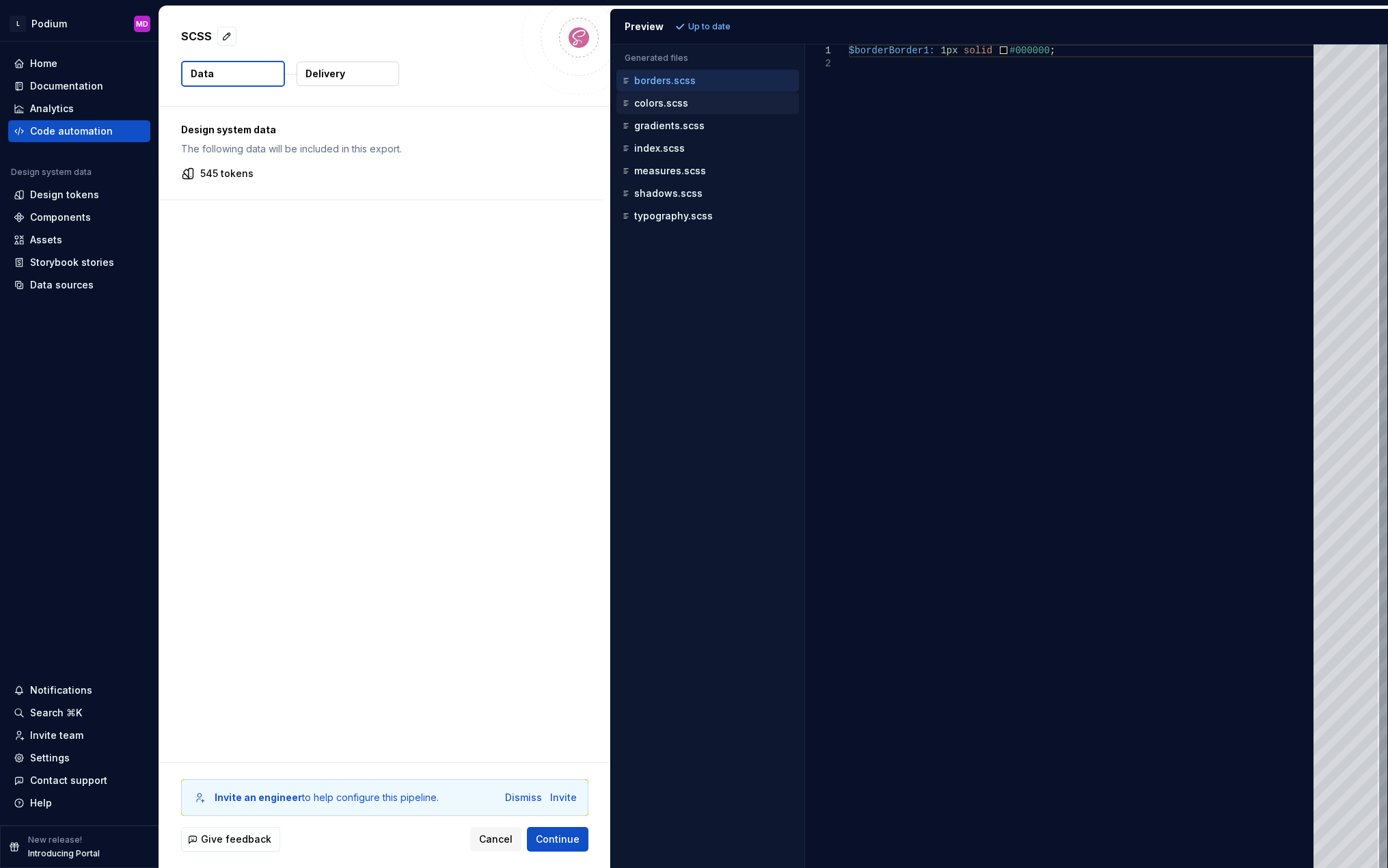
click at [674, 102] on p "colors.scss" at bounding box center [660, 103] width 54 height 11
type textarea "**********"
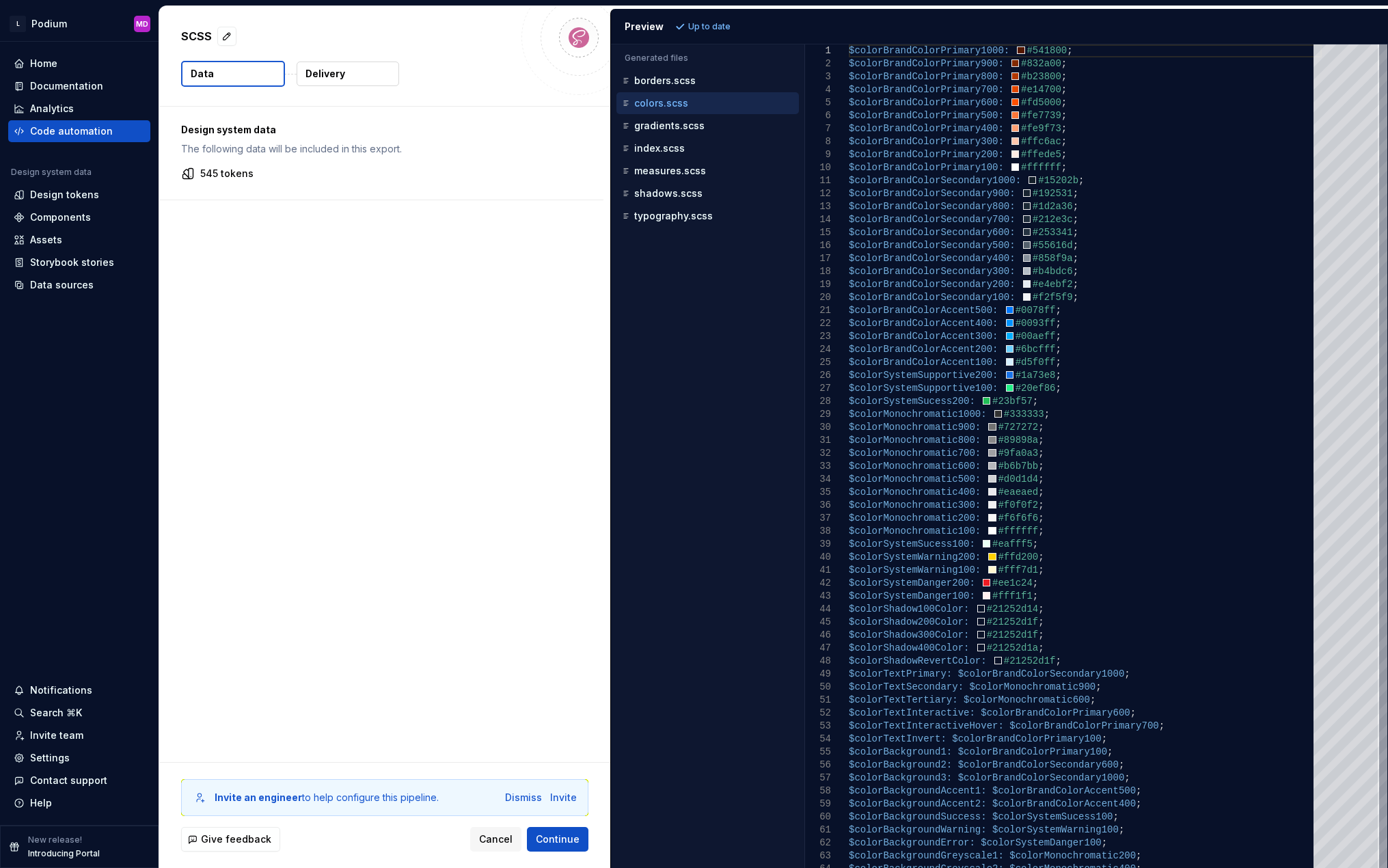
click at [351, 77] on button "Delivery" at bounding box center [348, 74] width 102 height 25
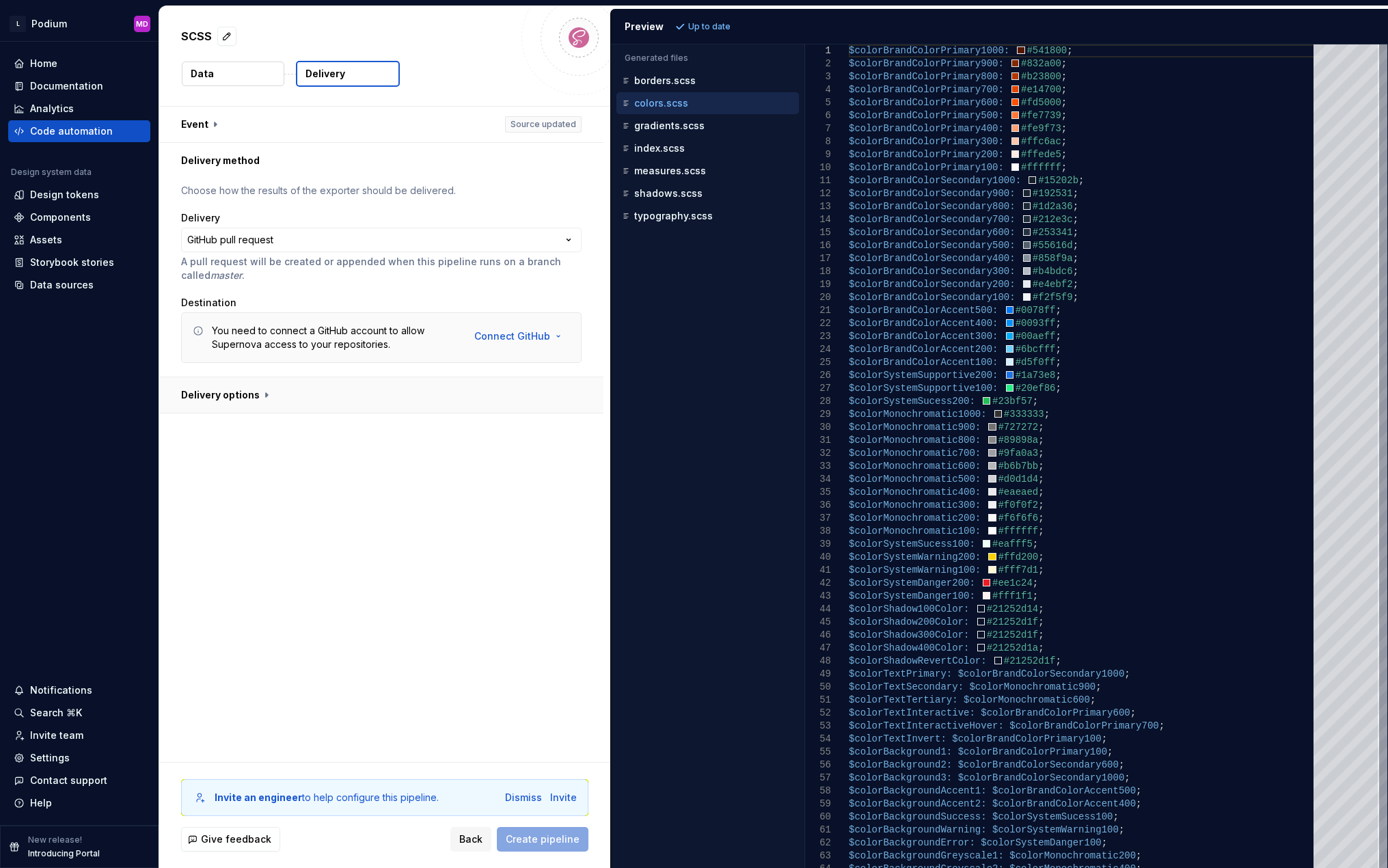
click at [260, 391] on button "button" at bounding box center [381, 395] width 444 height 35
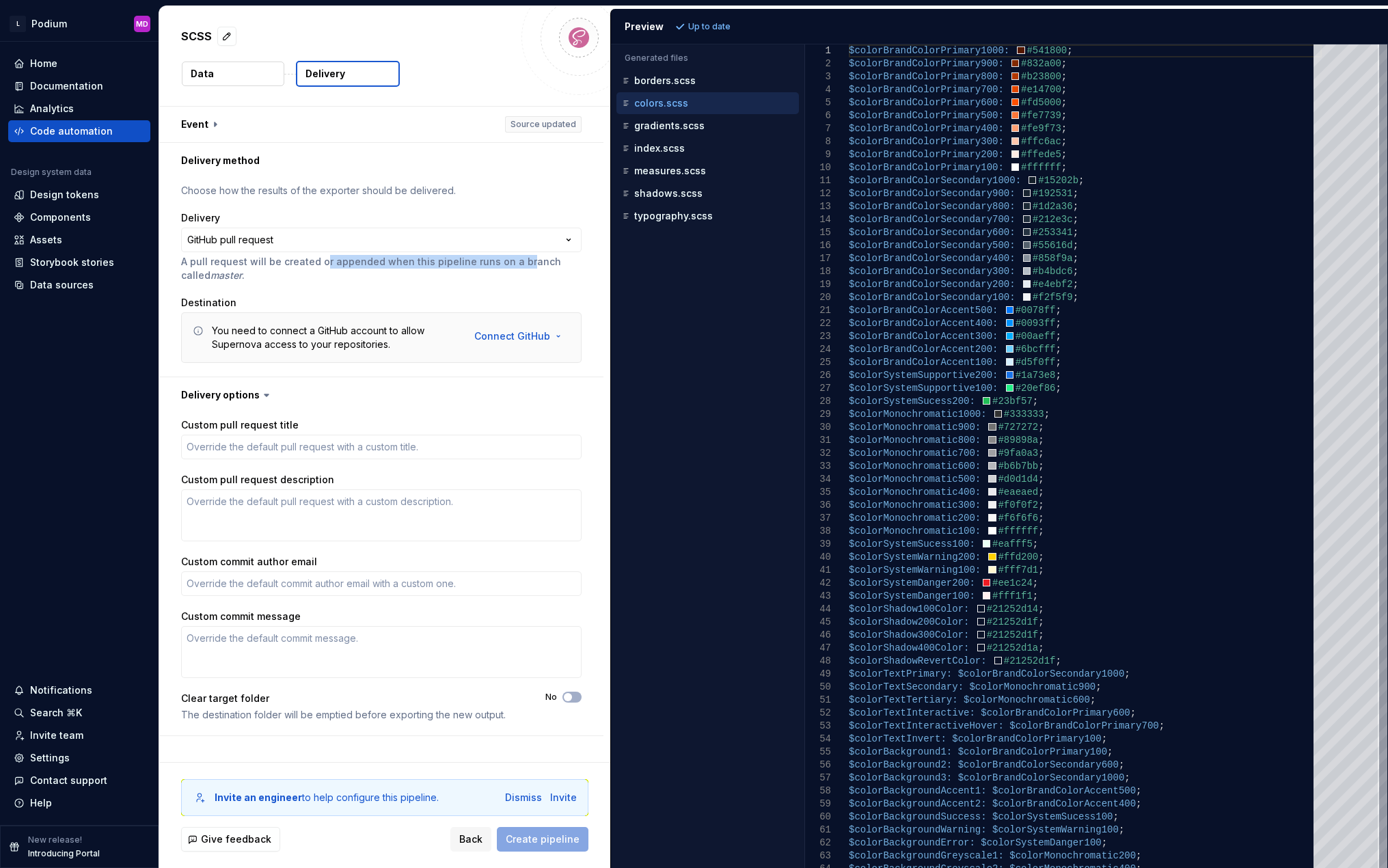
drag, startPoint x: 322, startPoint y: 262, endPoint x: 515, endPoint y: 261, distance: 193.0
click at [515, 261] on p "A pull request will be created or appended when this pipeline runs on a branch …" at bounding box center [382, 268] width 401 height 27
drag, startPoint x: 271, startPoint y: 259, endPoint x: 526, endPoint y: 258, distance: 255.0
click at [526, 258] on p "A pull request will be created or appended when this pipeline runs on a branch …" at bounding box center [382, 268] width 401 height 27
click at [482, 266] on p "A pull request will be created or appended when this pipeline runs on a branch …" at bounding box center [382, 268] width 401 height 27
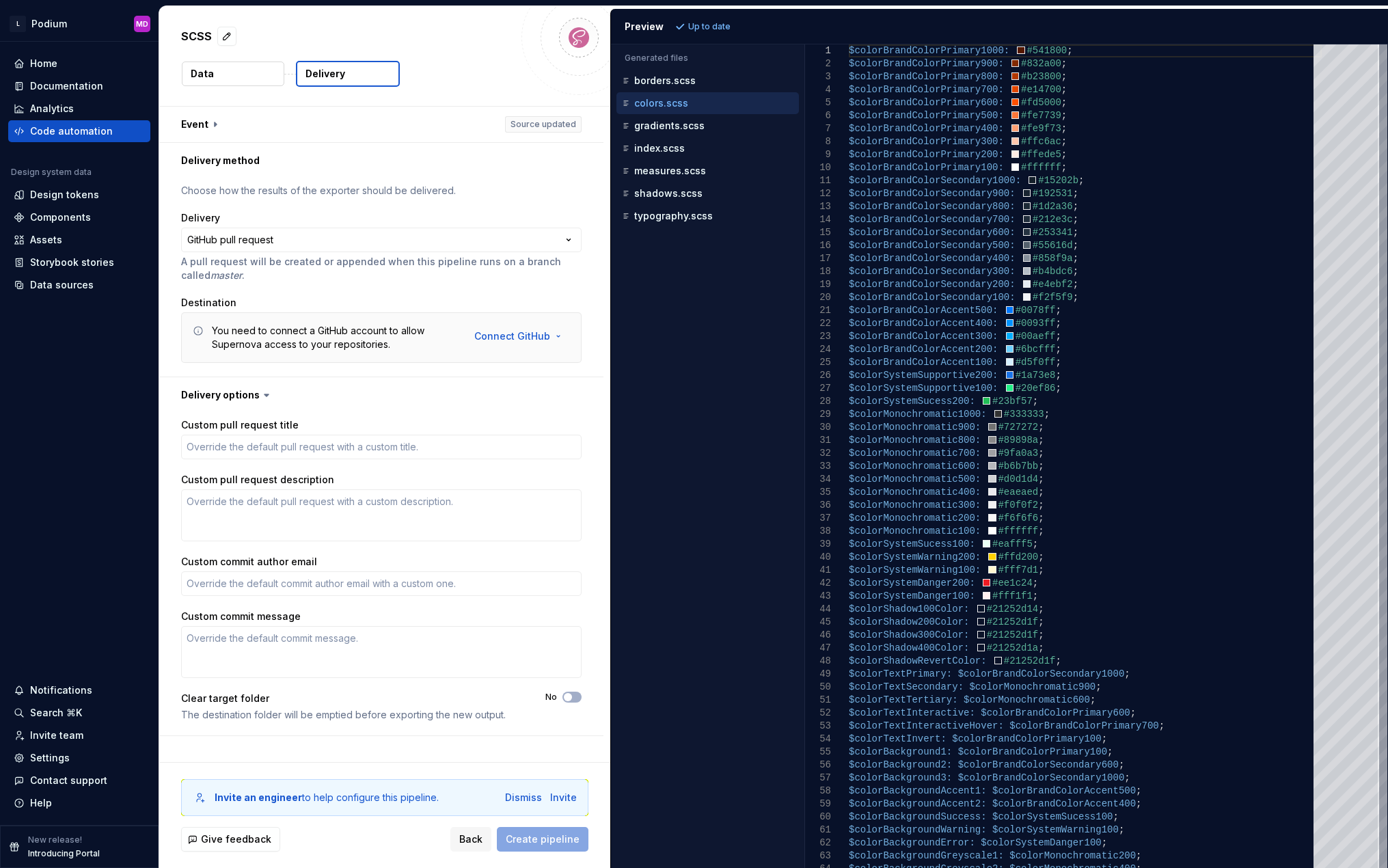
click at [271, 430] on label "Custom pull request title" at bounding box center [240, 425] width 118 height 14
click at [271, 434] on textarea "Custom pull request title" at bounding box center [382, 447] width 401 height 25
click at [257, 448] on textarea "Custom pull request title" at bounding box center [382, 447] width 401 height 25
click at [452, 250] on html "**********" at bounding box center [694, 434] width 1388 height 868
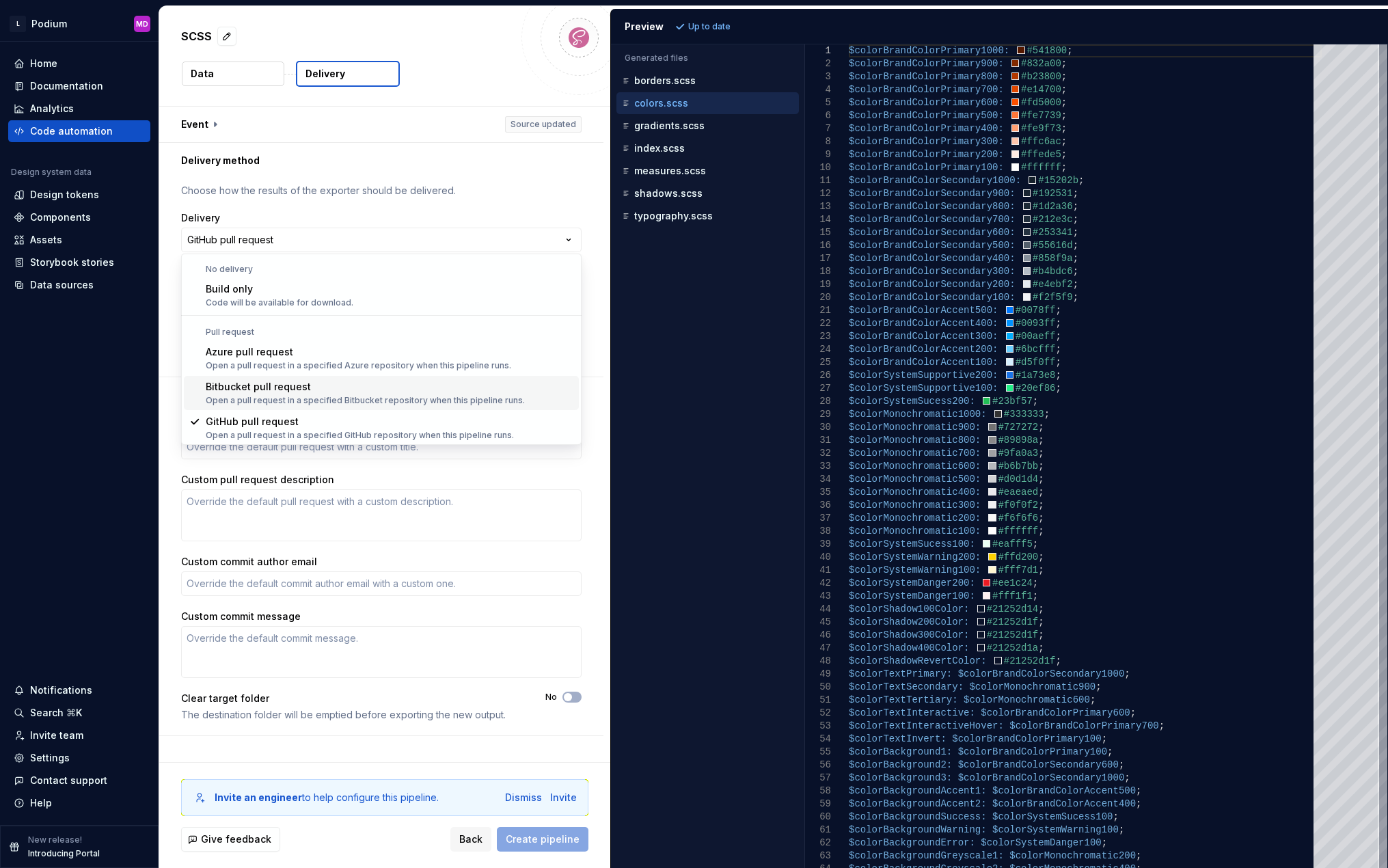
scroll to position [38, 0]
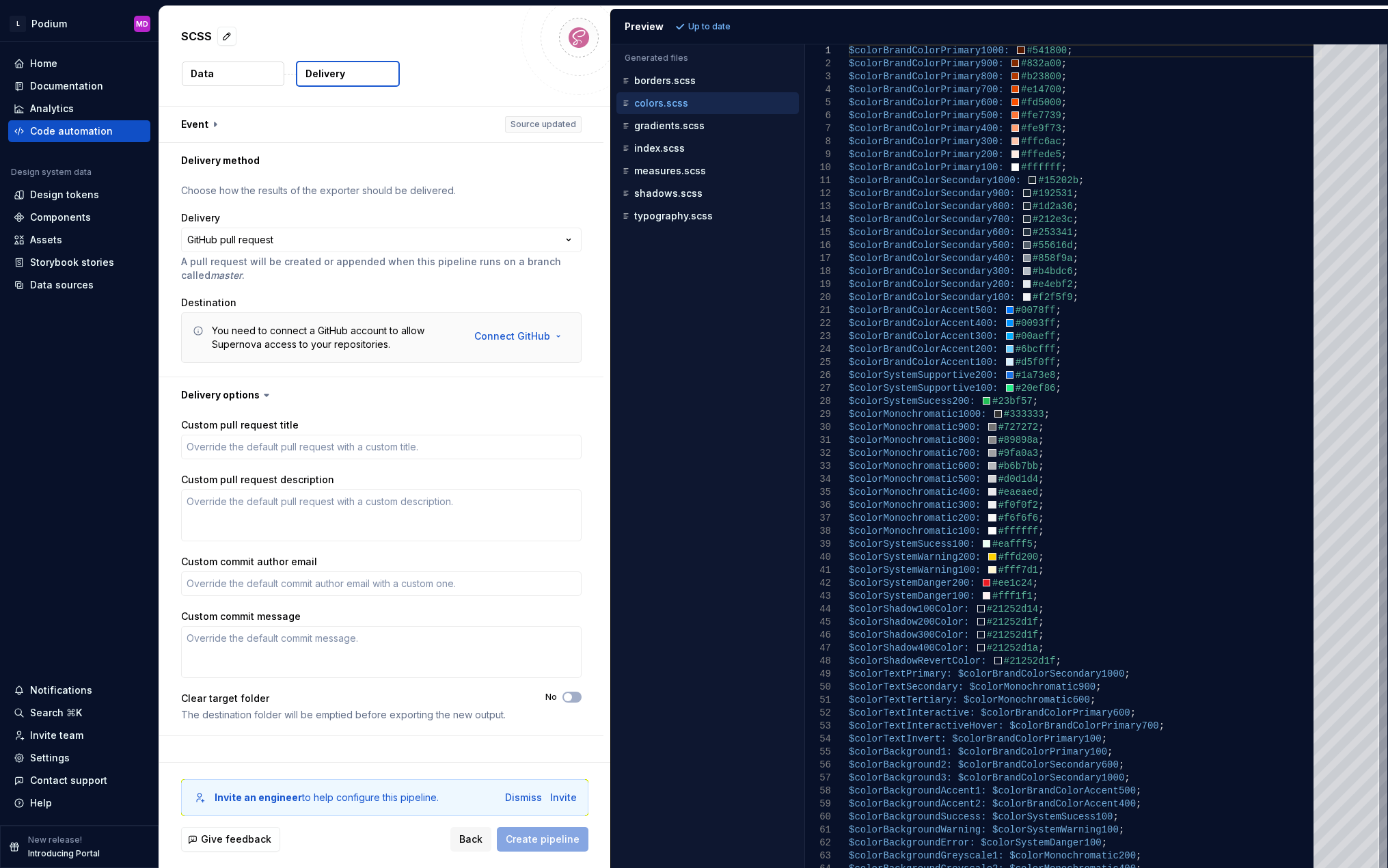
drag, startPoint x: 518, startPoint y: 42, endPoint x: 525, endPoint y: 63, distance: 22.1
click at [518, 42] on div "SCSS" at bounding box center [385, 38] width 407 height 25
click at [97, 128] on div "Code automation" at bounding box center [71, 131] width 82 height 14
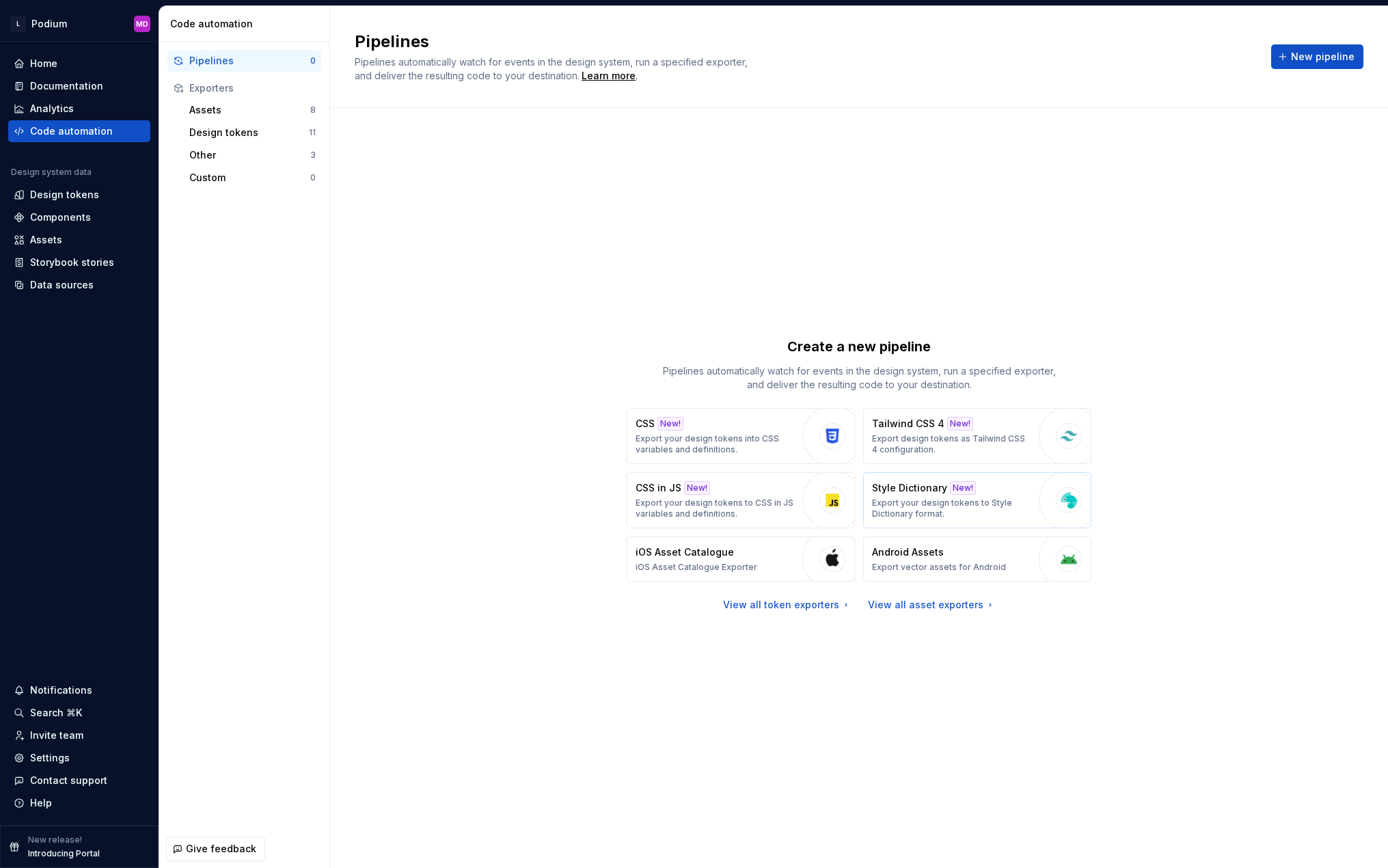
click at [917, 509] on p "Export your design tokens to Style Dictionary format." at bounding box center [952, 509] width 160 height 22
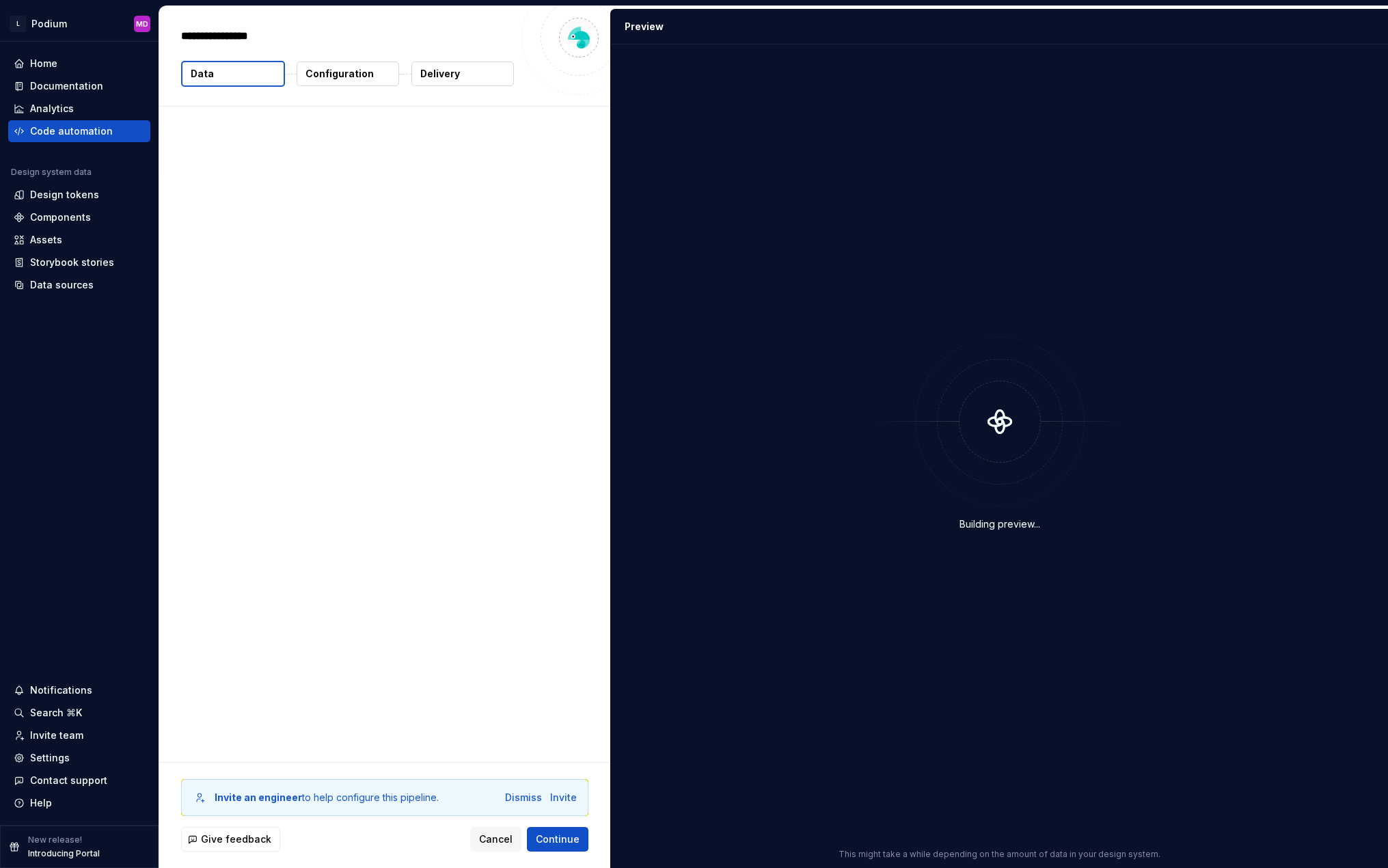
type textarea "*"
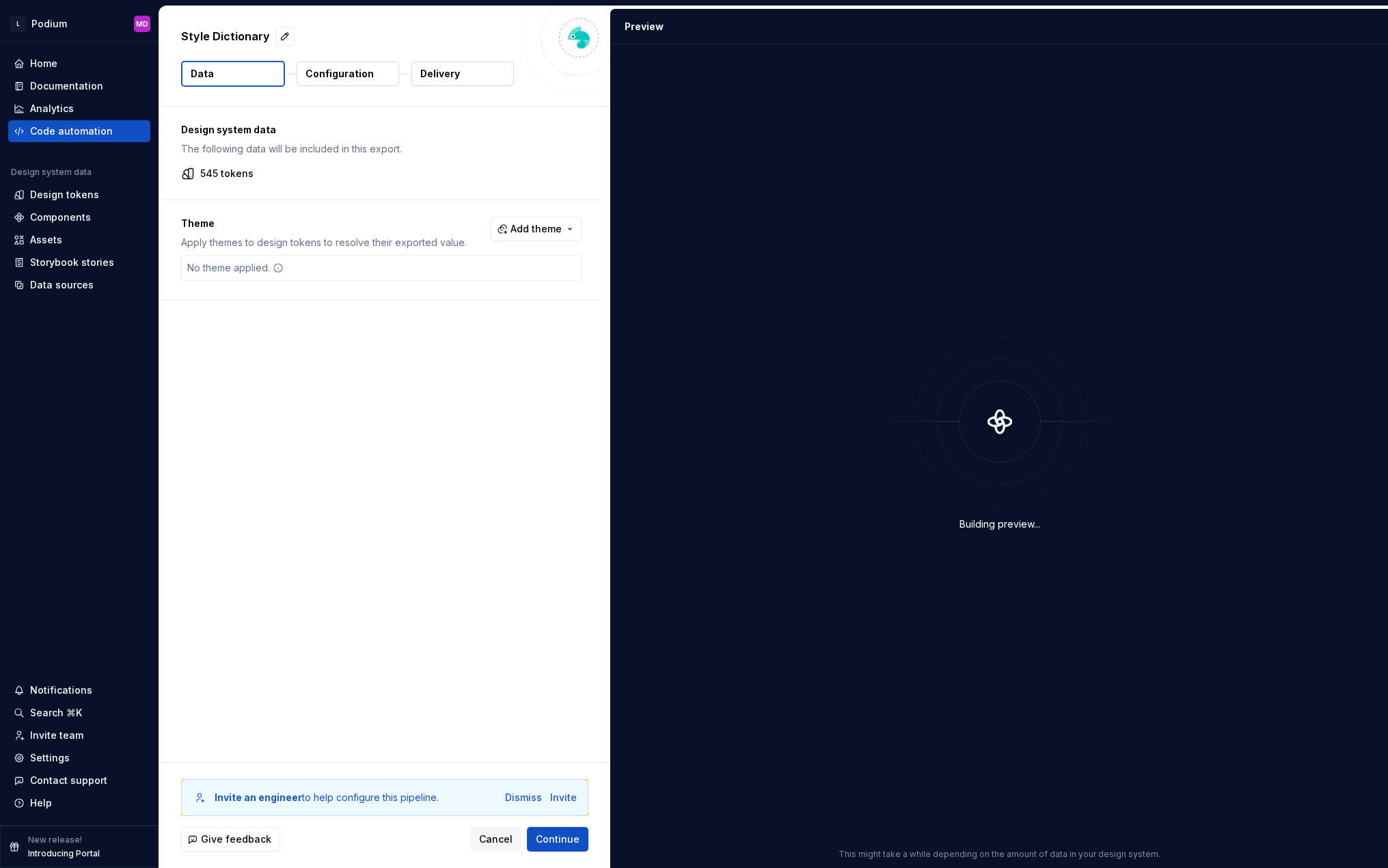
click at [317, 82] on button "Configuration" at bounding box center [348, 74] width 102 height 25
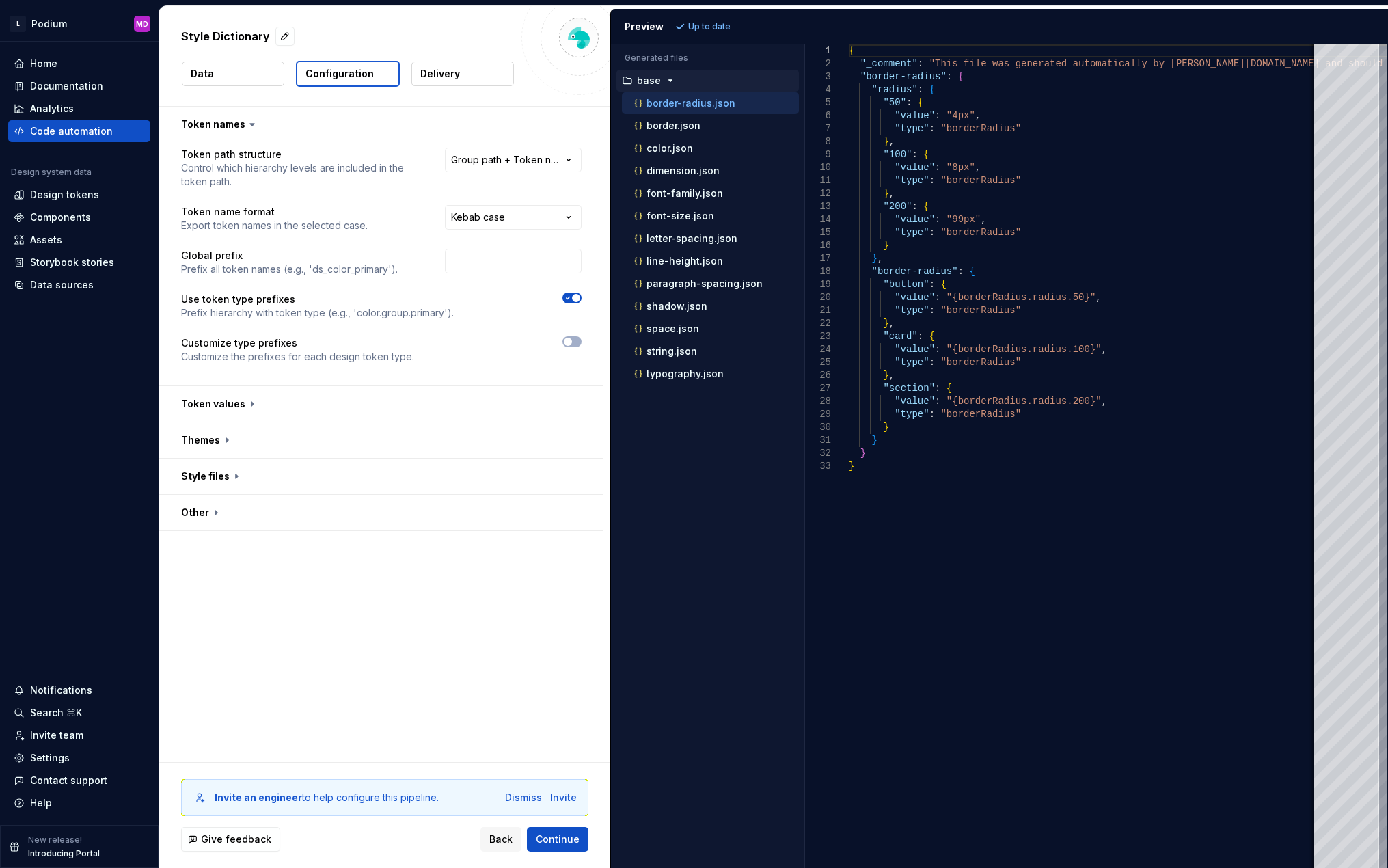
click at [444, 82] on button "Delivery" at bounding box center [462, 74] width 102 height 25
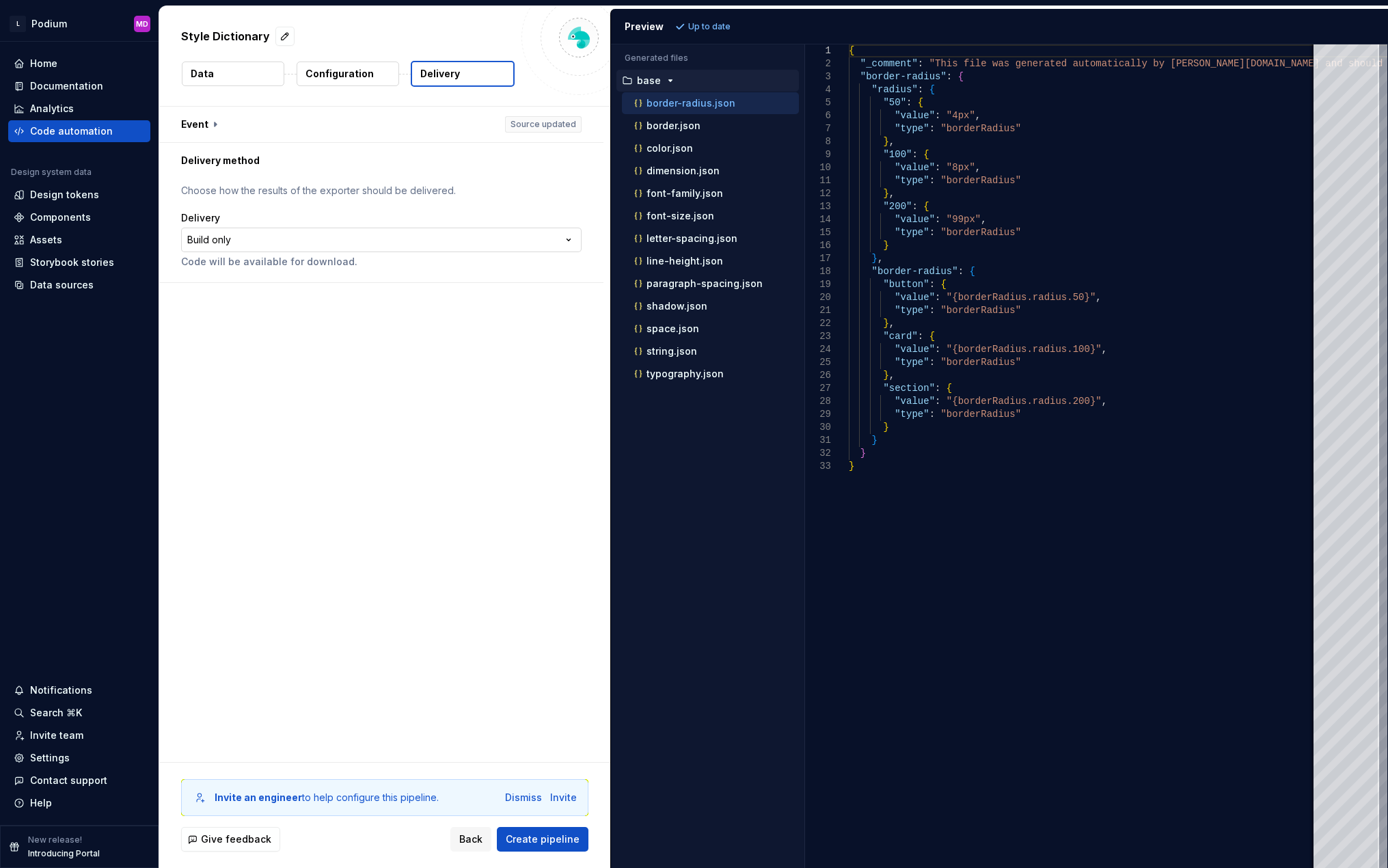
click at [305, 235] on html "**********" at bounding box center [694, 434] width 1388 height 868
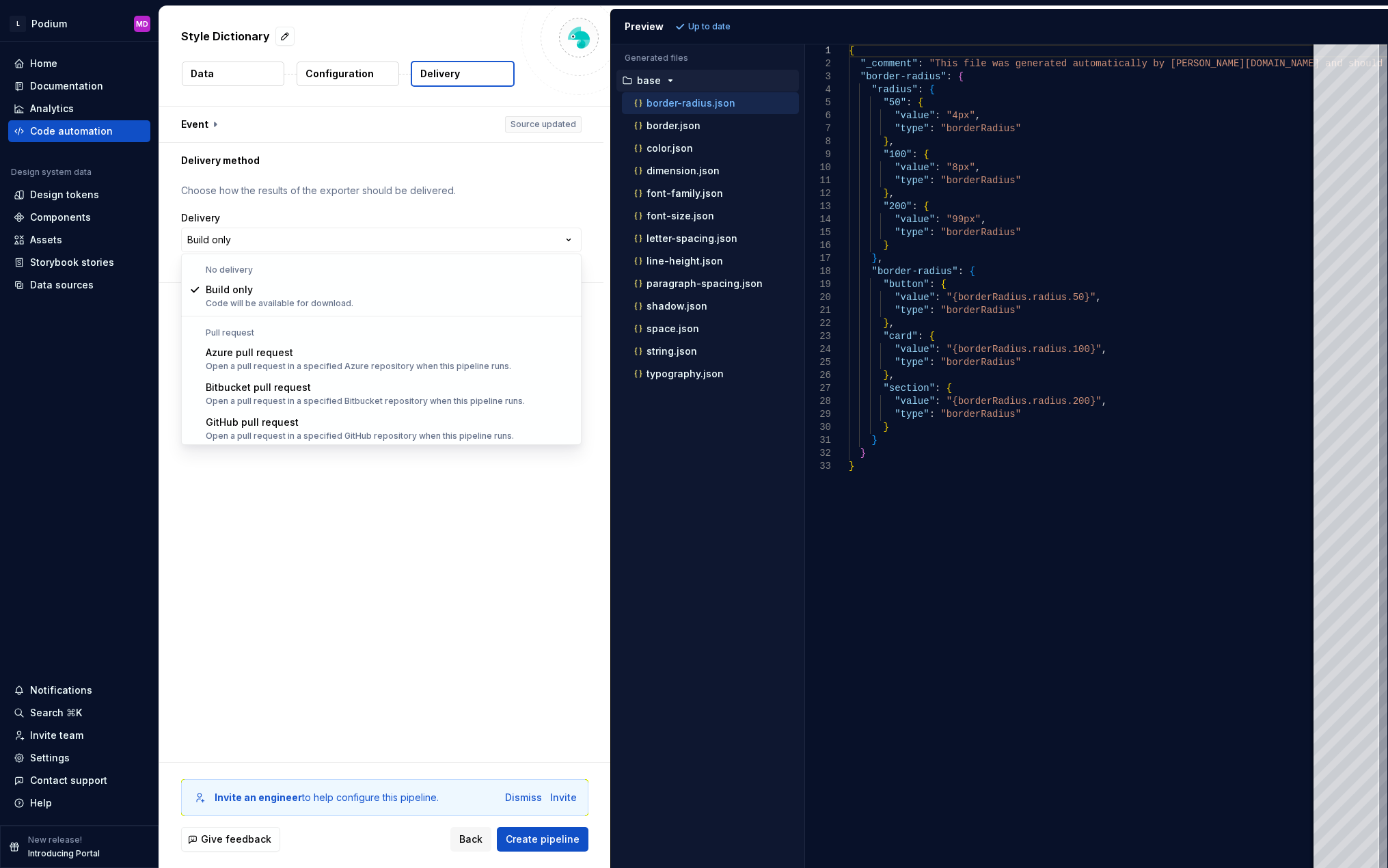
select select "******"
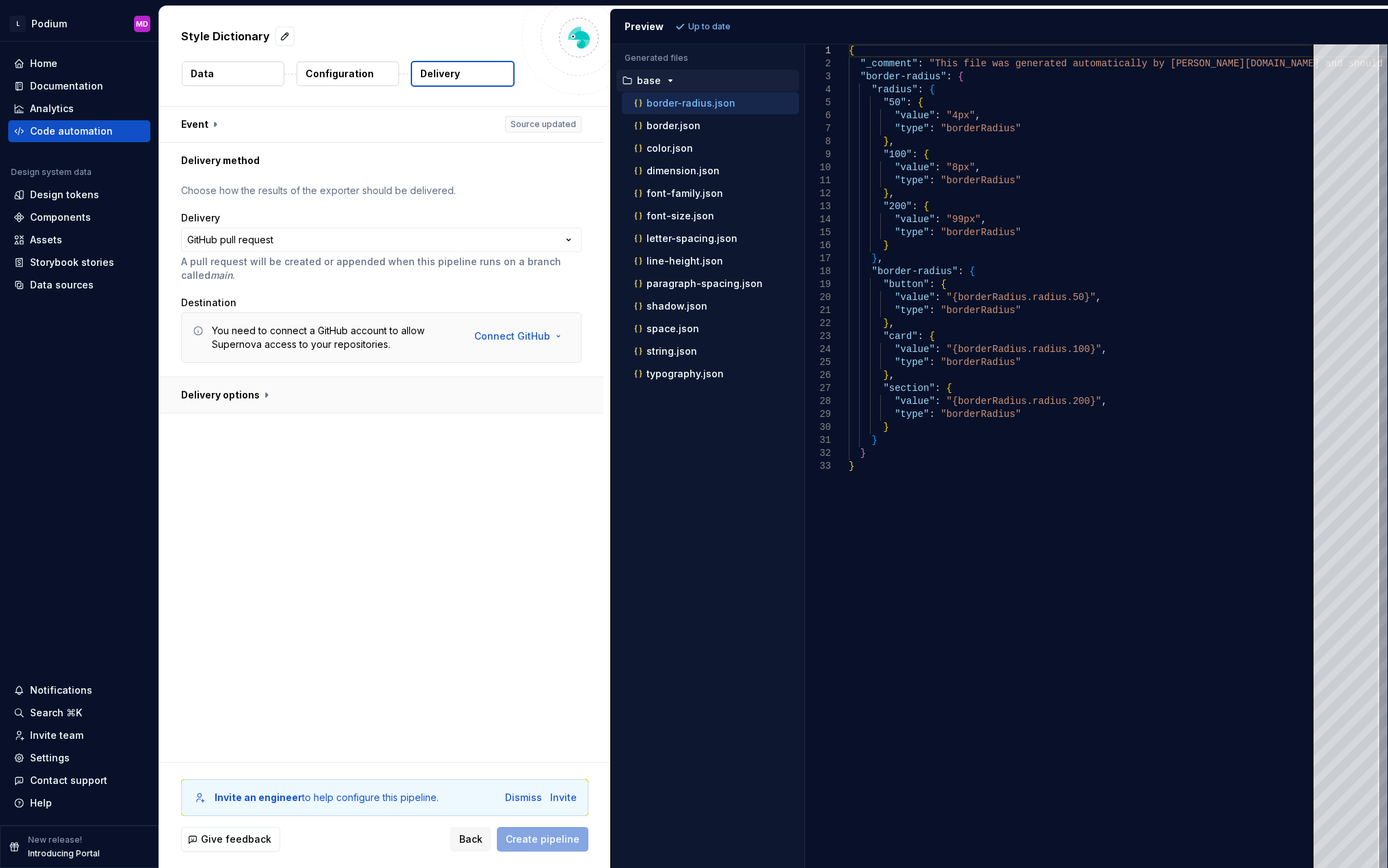
click at [243, 397] on button "button" at bounding box center [381, 395] width 444 height 35
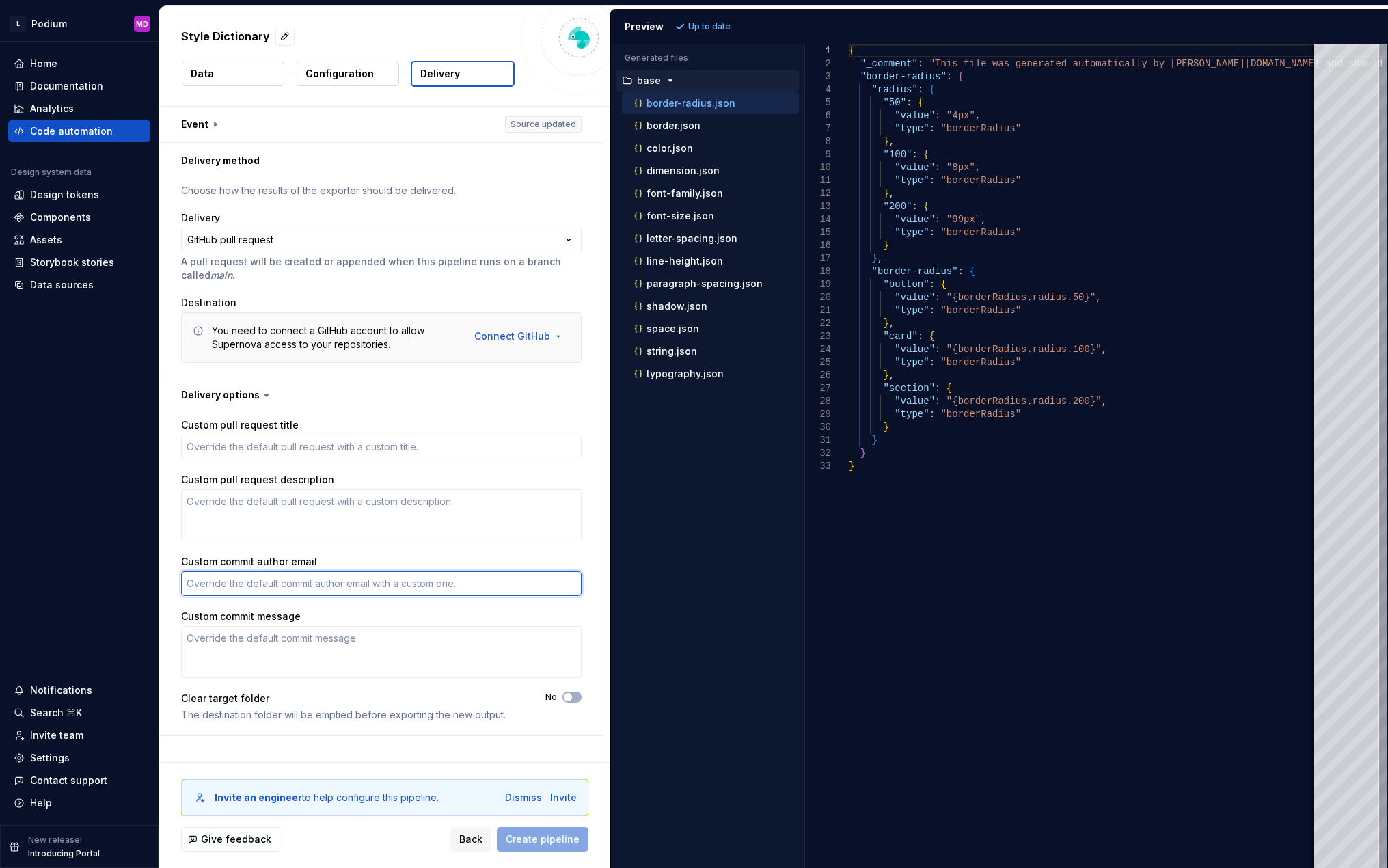
click at [316, 584] on textarea "Custom commit author email" at bounding box center [382, 584] width 401 height 25
click at [211, 122] on button "button" at bounding box center [381, 124] width 444 height 35
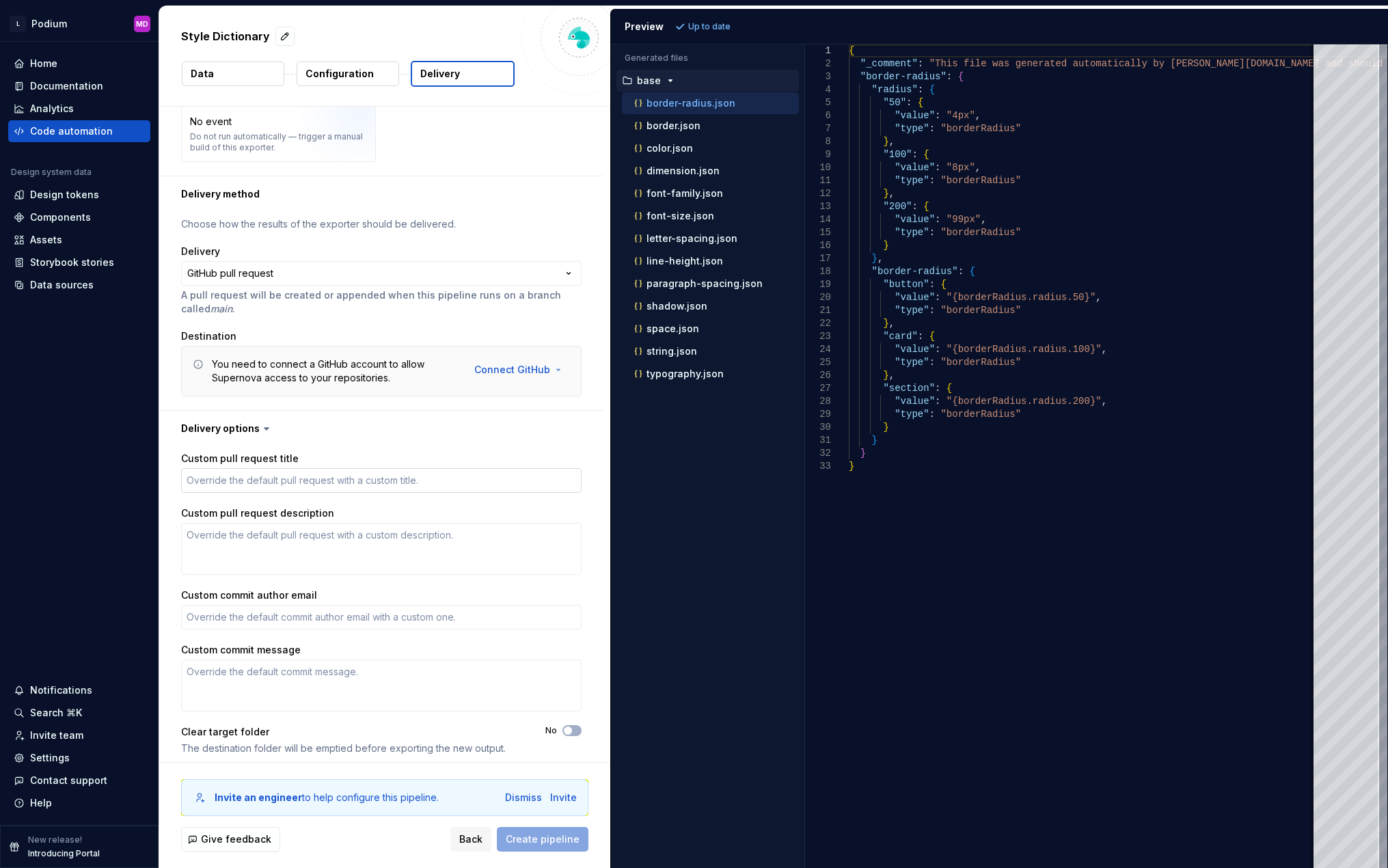
scroll to position [210, 0]
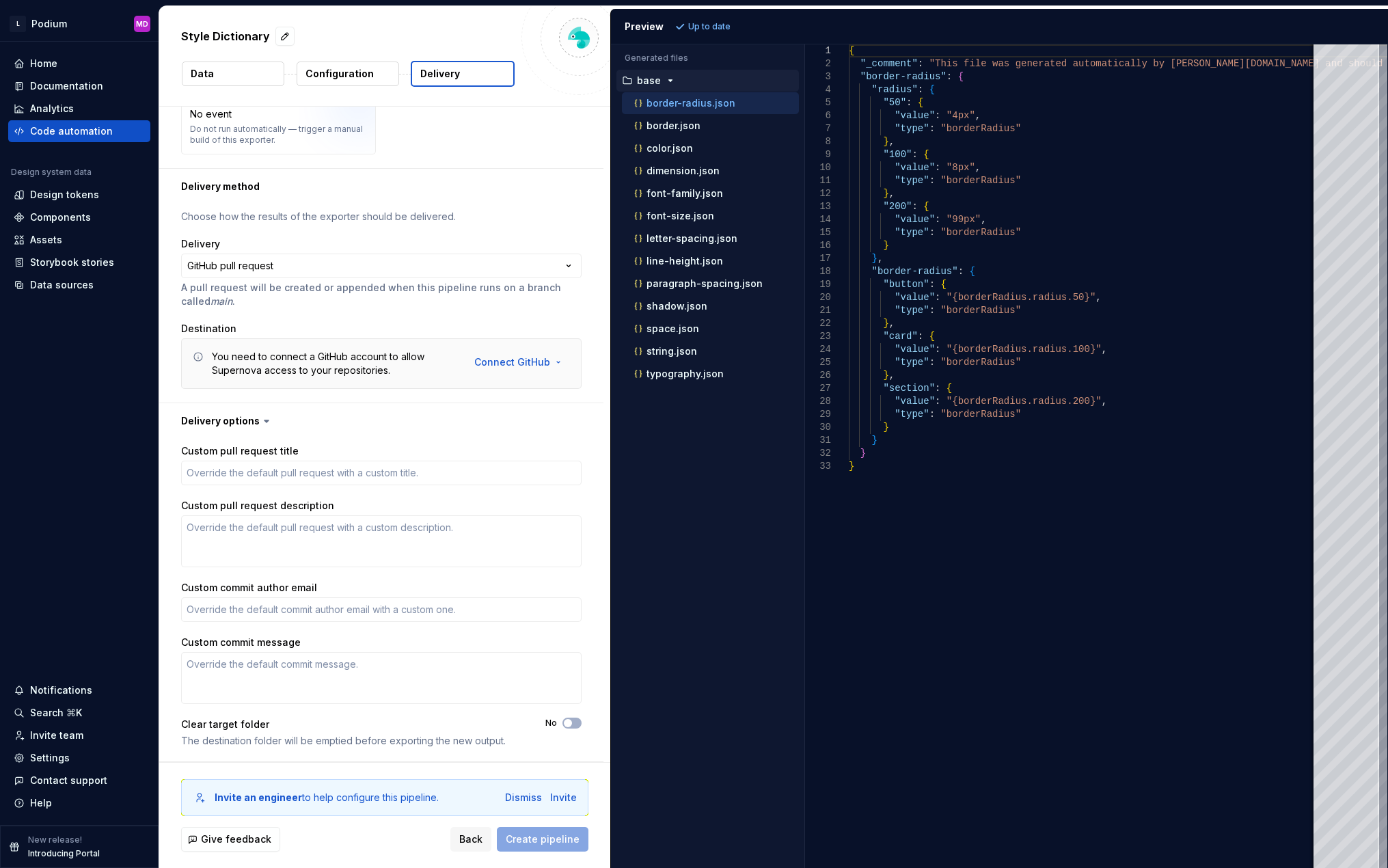
type textarea "*"
click at [364, 74] on p "Configuration" at bounding box center [340, 73] width 68 height 14
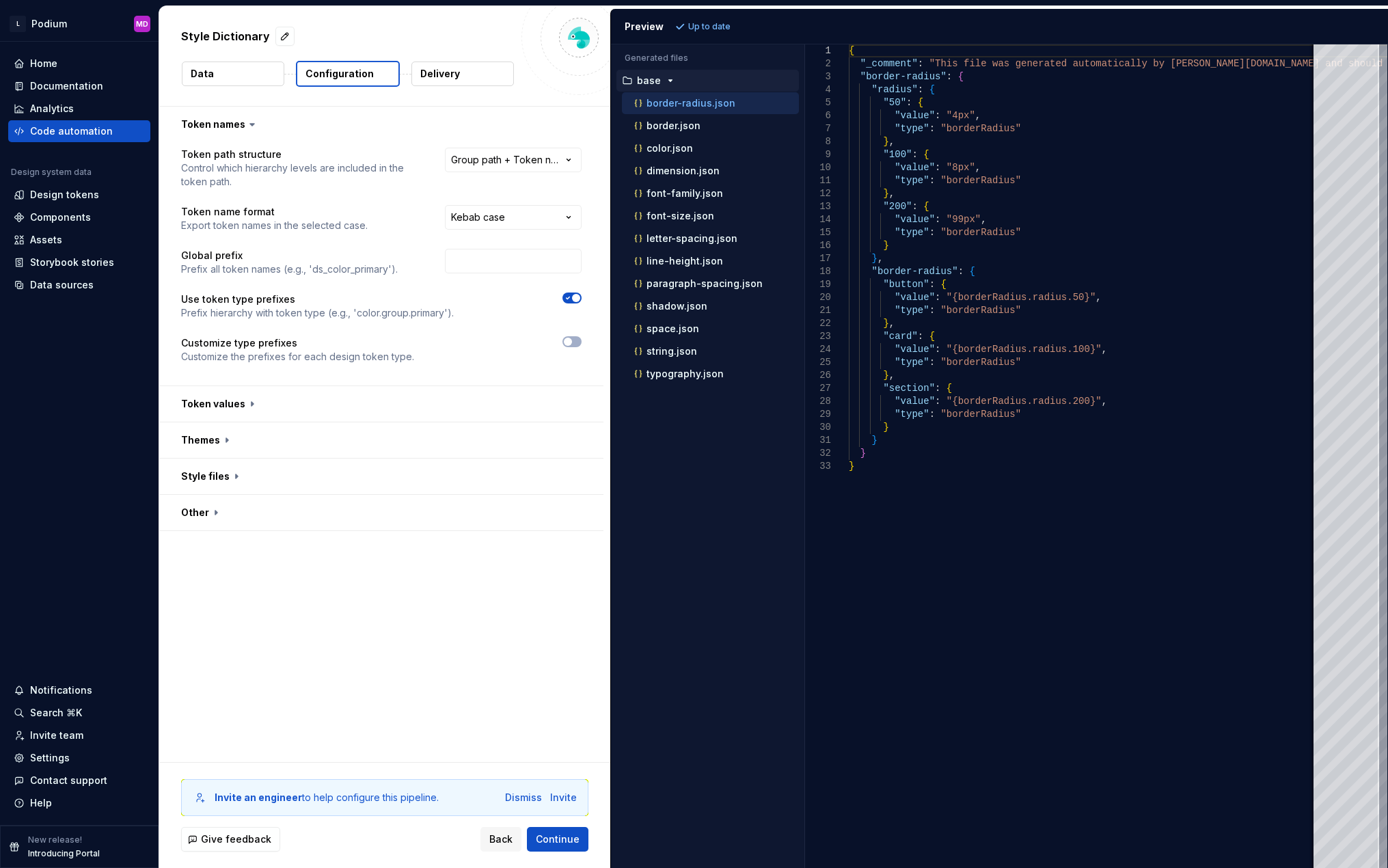
click at [462, 29] on div "Style Dictionary" at bounding box center [348, 36] width 333 height 25
click at [59, 193] on div "Design tokens" at bounding box center [64, 195] width 69 height 14
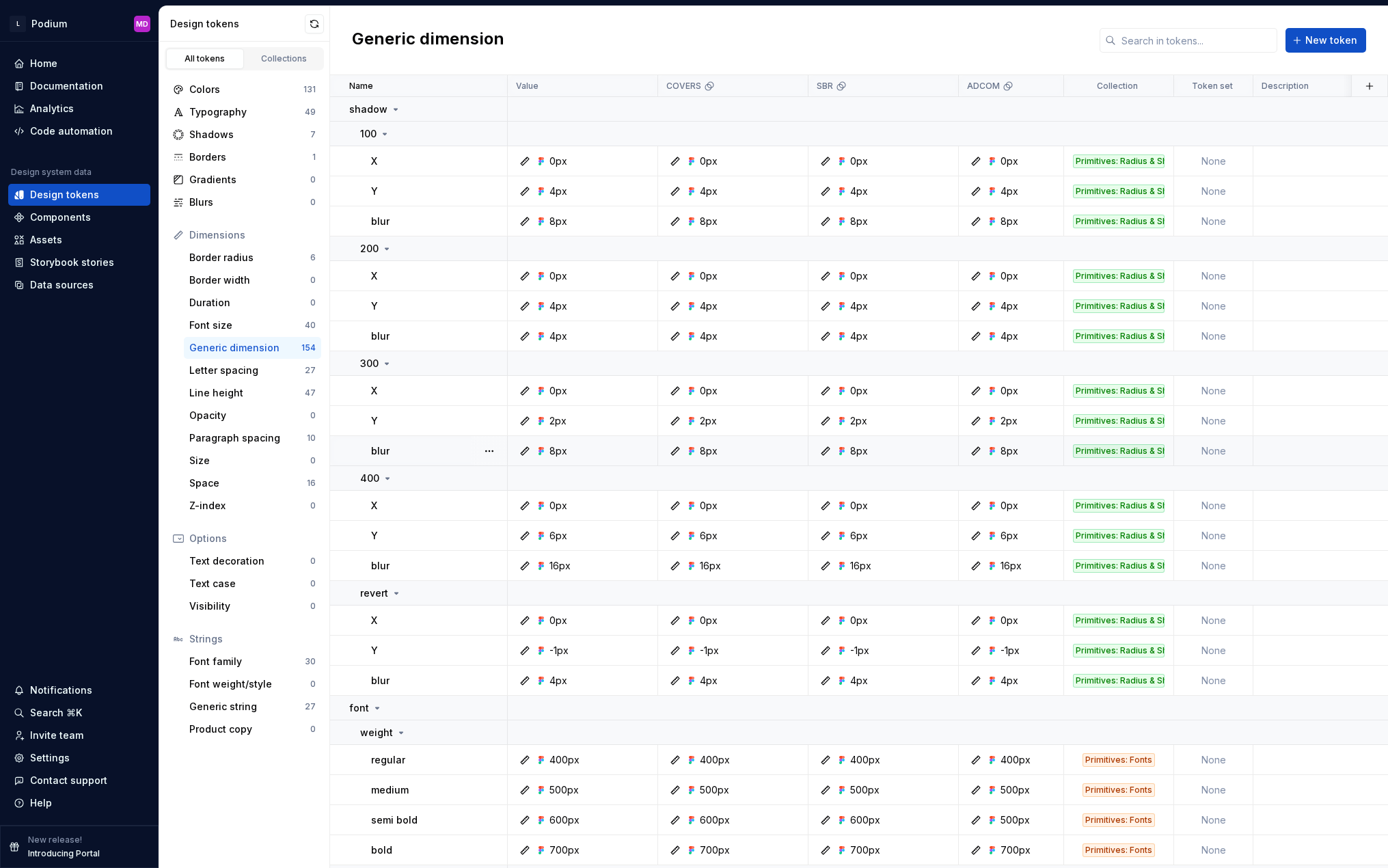
drag, startPoint x: 905, startPoint y: 43, endPoint x: 1056, endPoint y: 458, distance: 441.6
click at [905, 43] on div "Generic dimension New token" at bounding box center [858, 40] width 1057 height 69
click at [246, 256] on div "Border radius" at bounding box center [250, 257] width 121 height 14
